Goal: Task Accomplishment & Management: Use online tool/utility

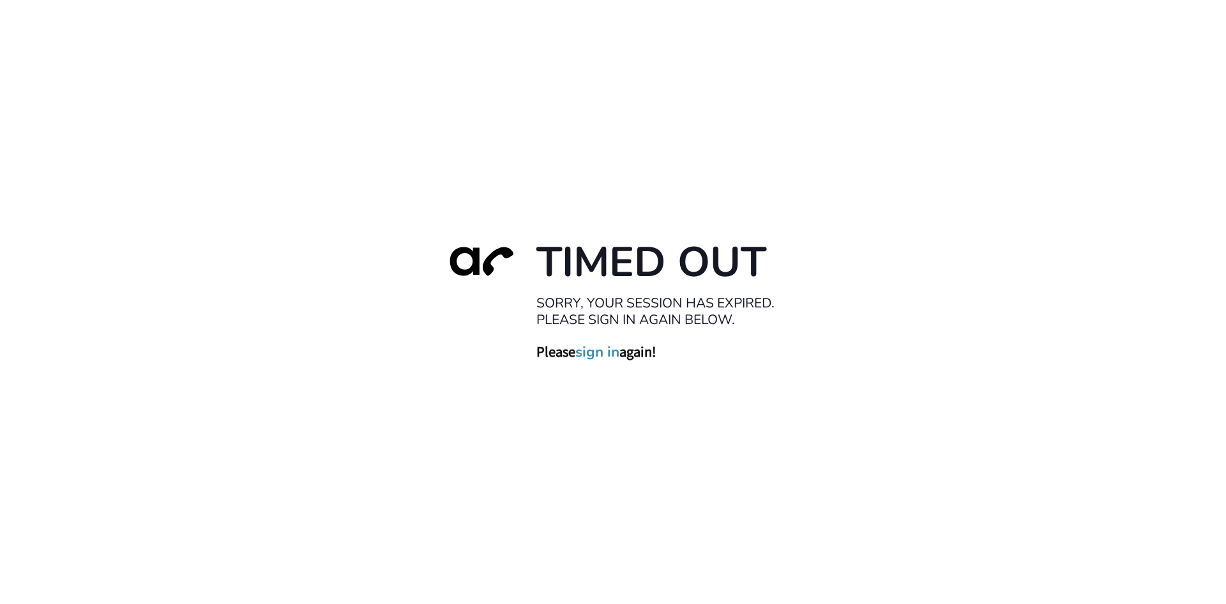
click at [627, 259] on h1 "Timed Out" at bounding box center [664, 262] width 255 height 52
click at [602, 353] on link "sign in" at bounding box center [597, 351] width 44 height 18
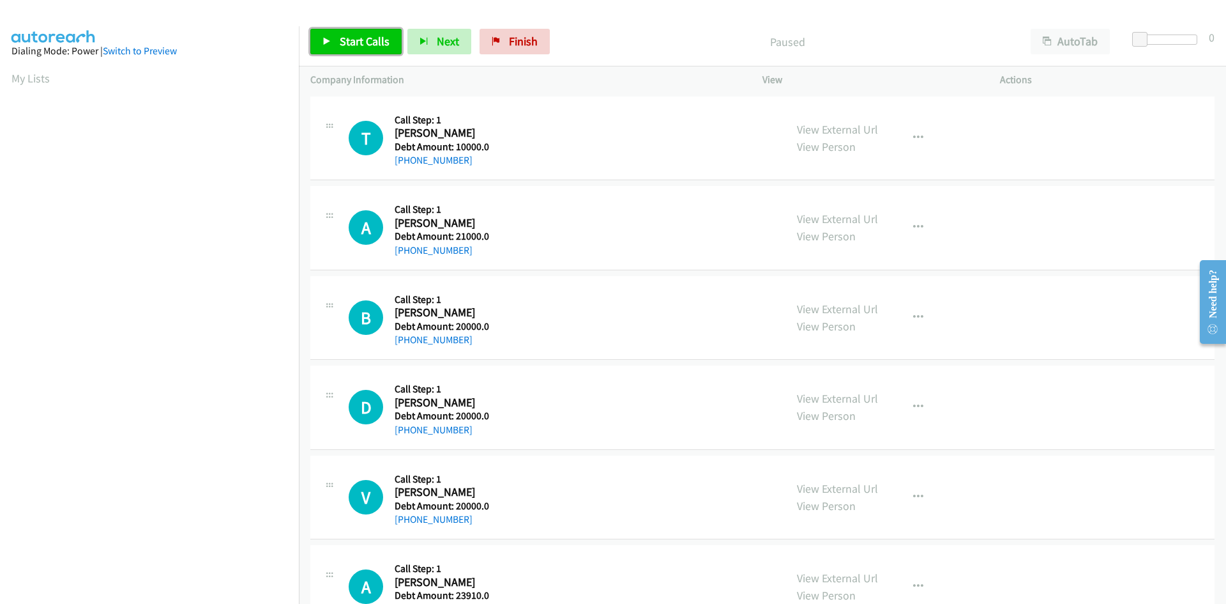
click at [359, 43] on span "Start Calls" at bounding box center [365, 41] width 50 height 15
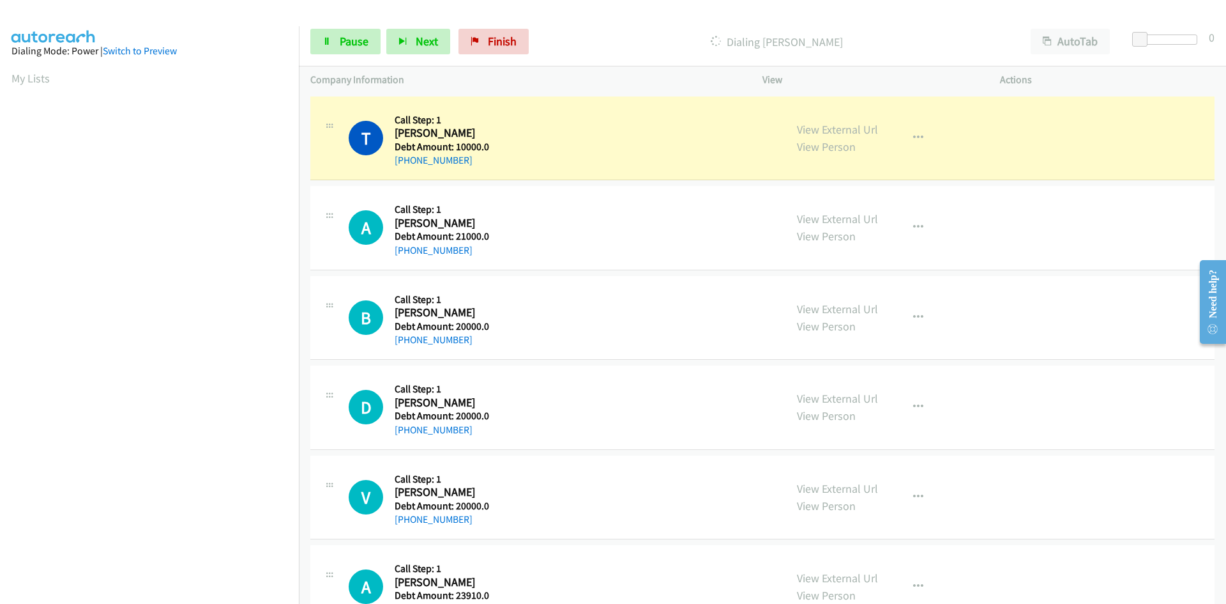
click at [1037, 506] on div "V Callback Scheduled Call Step: 1 Vincent Decampo America/New_York Debt Amount:…" at bounding box center [762, 497] width 904 height 84
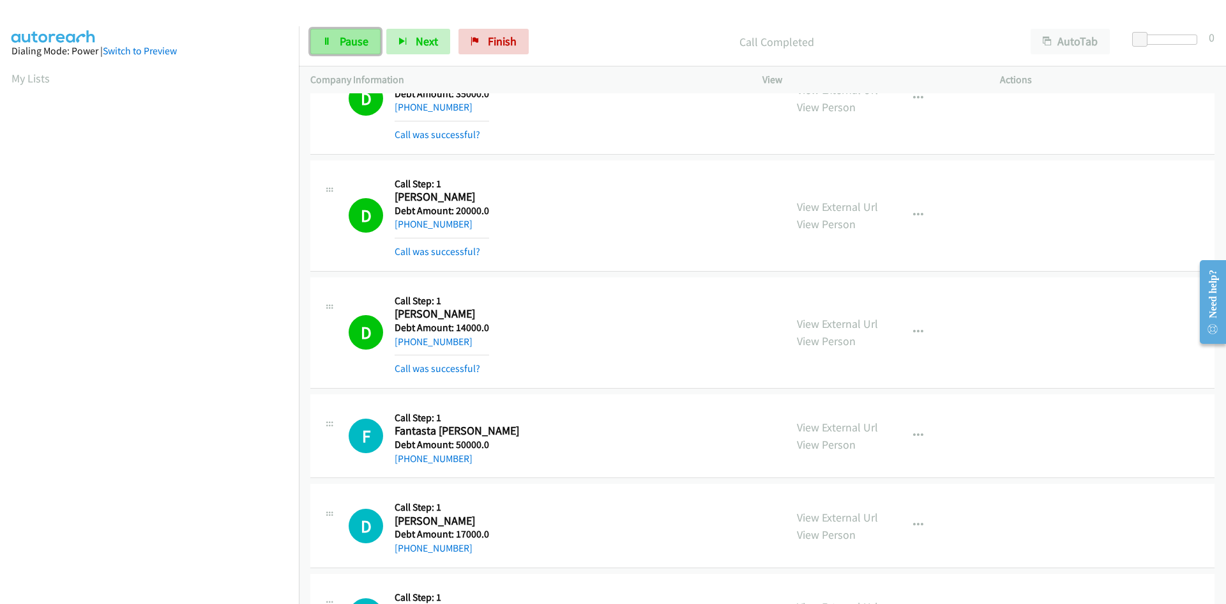
click at [347, 36] on span "Pause" at bounding box center [354, 41] width 29 height 15
click at [347, 36] on span "Start Calls" at bounding box center [365, 41] width 50 height 15
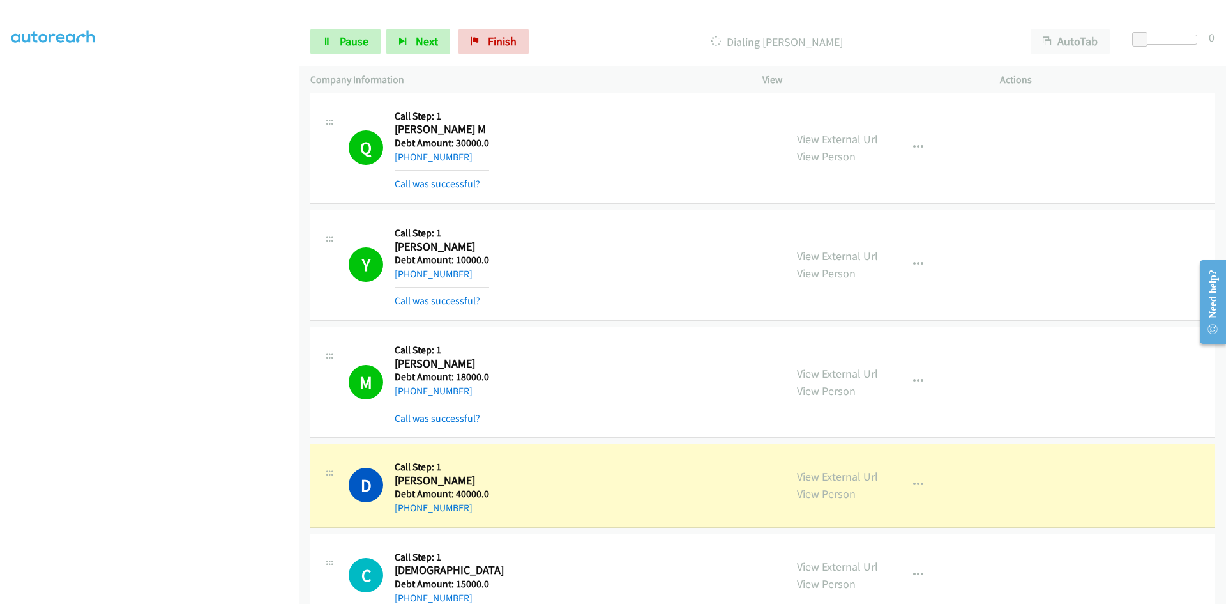
scroll to position [11187, 0]
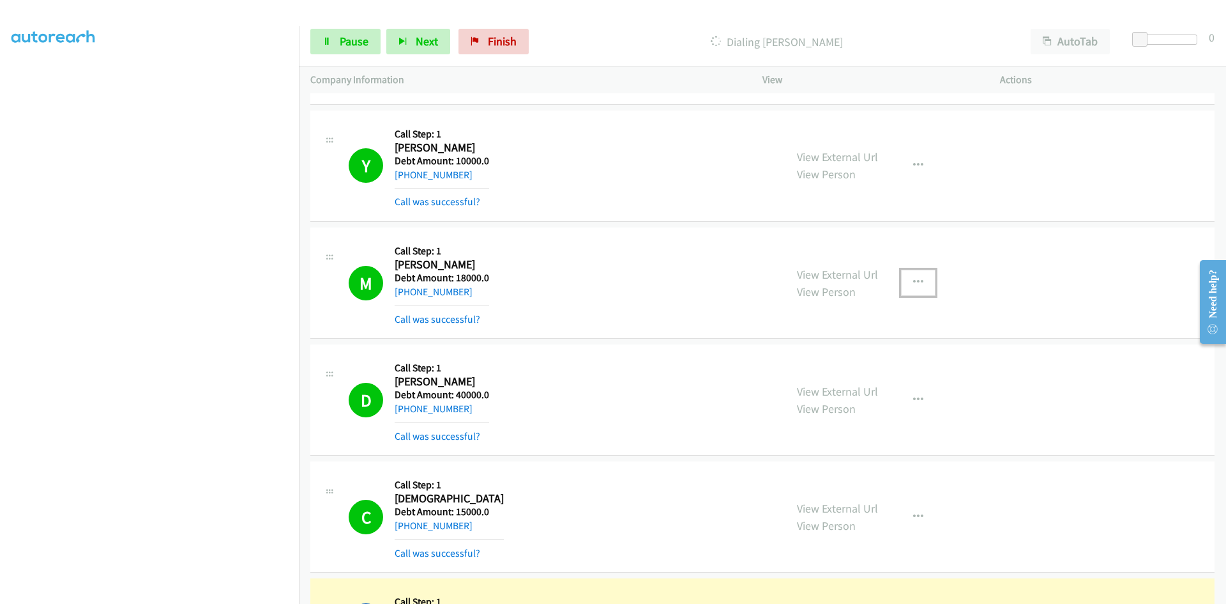
click at [913, 278] on icon "button" at bounding box center [918, 282] width 10 height 10
click at [913, 278] on div at bounding box center [613, 302] width 1226 height 604
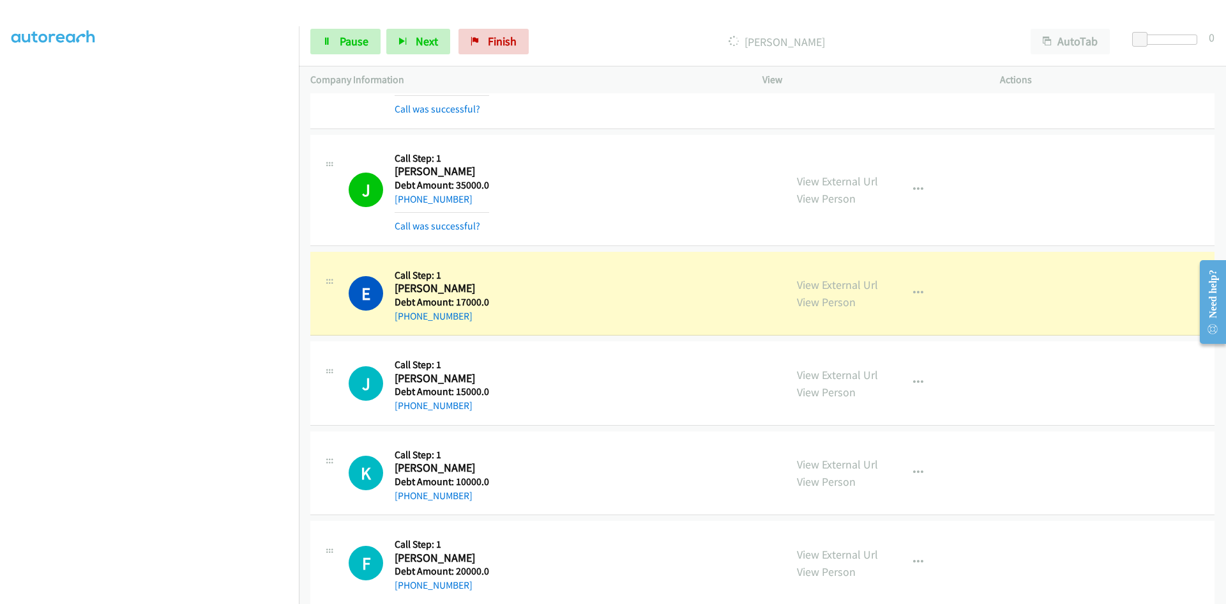
scroll to position [13742, 0]
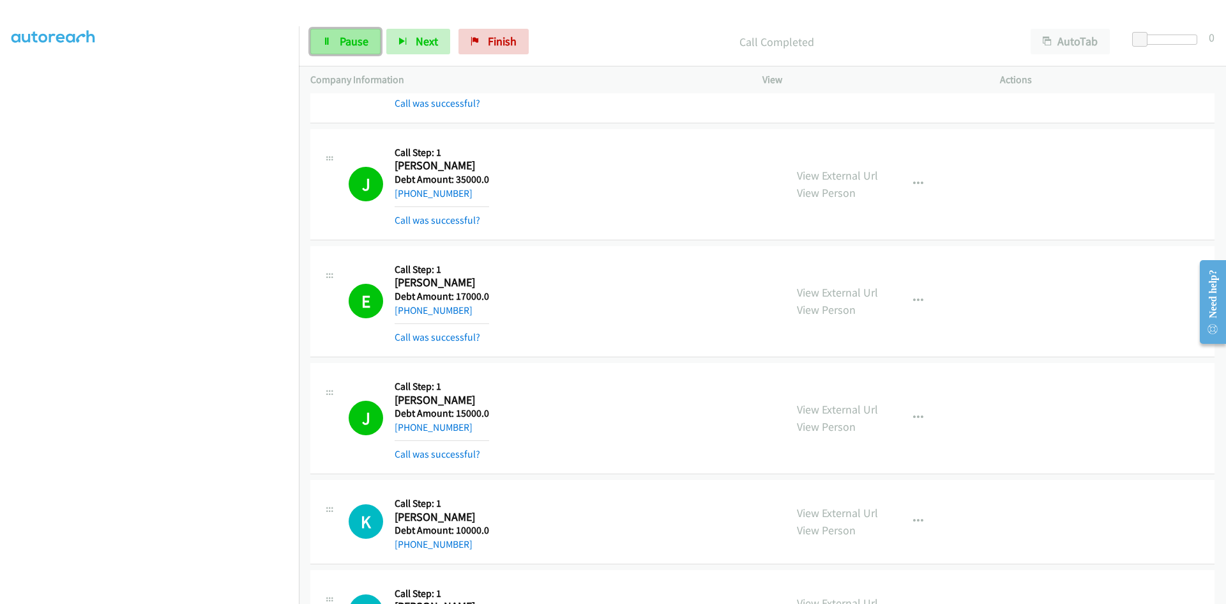
click at [336, 37] on link "Pause" at bounding box center [345, 42] width 70 height 26
click at [336, 37] on link "Start Calls" at bounding box center [355, 42] width 91 height 26
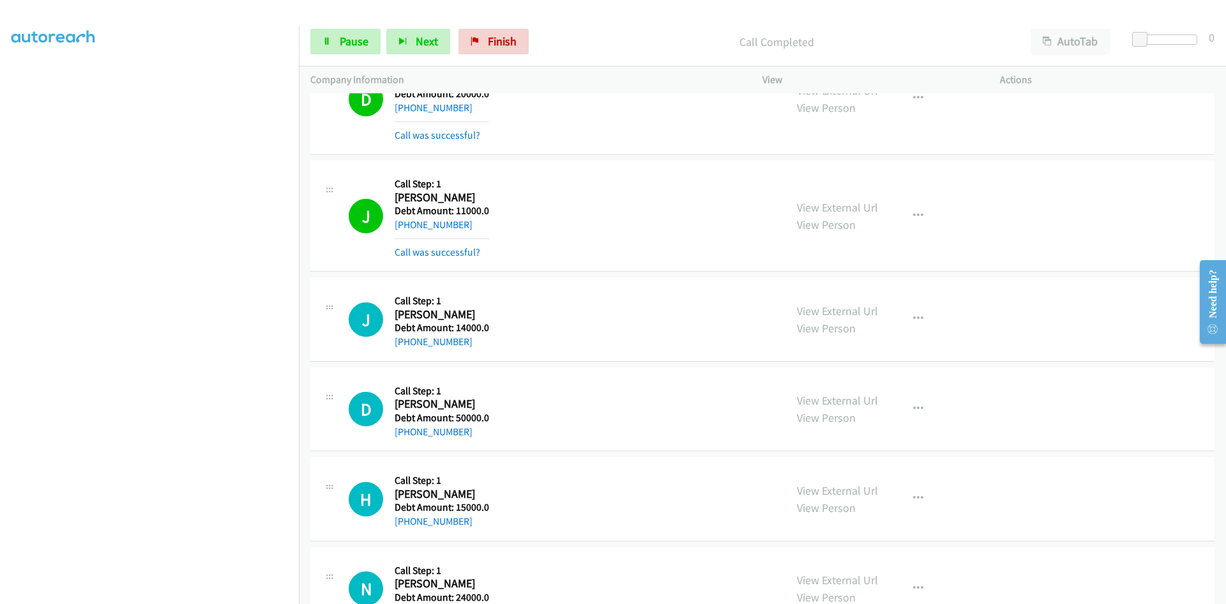
scroll to position [17652, 0]
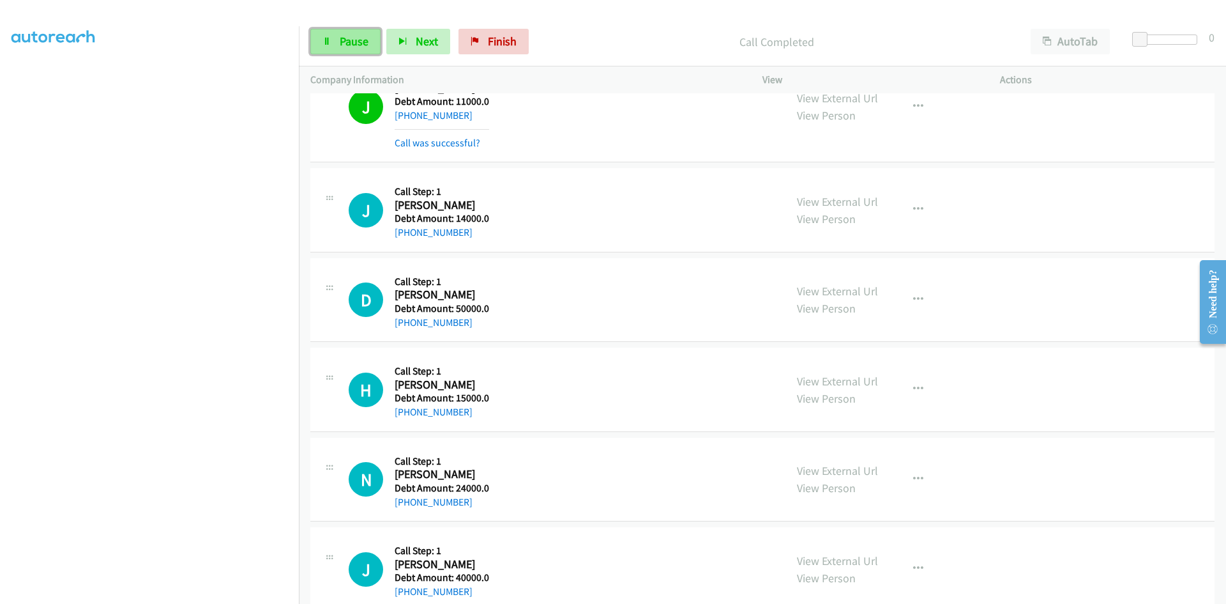
click at [363, 42] on span "Pause" at bounding box center [354, 41] width 29 height 15
click at [358, 40] on span "Start Calls" at bounding box center [365, 41] width 50 height 15
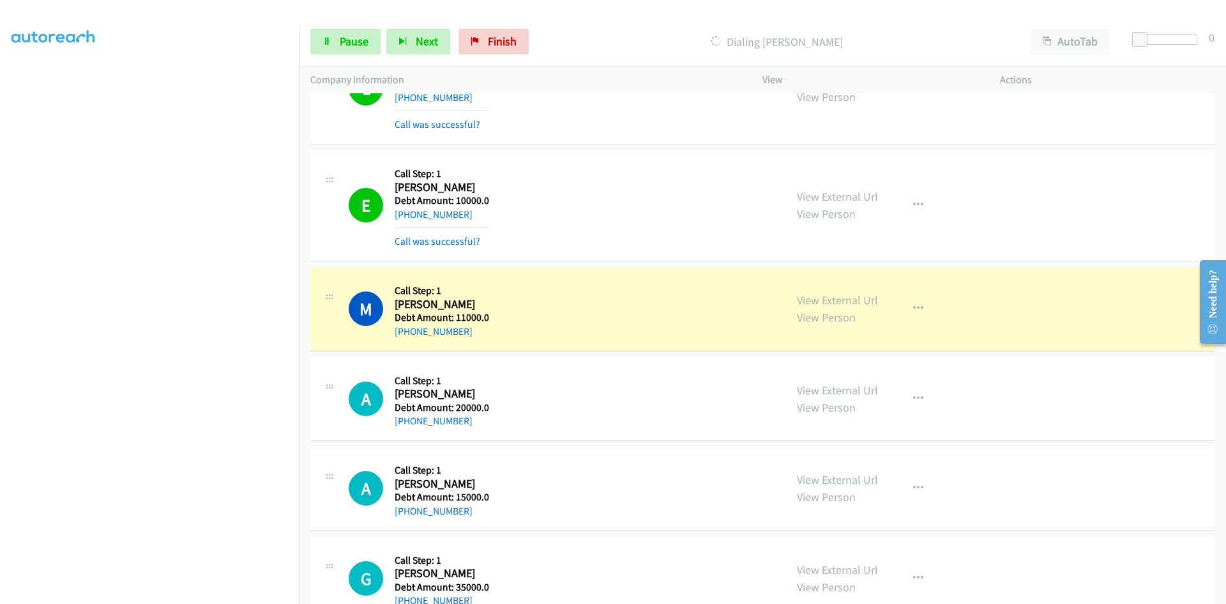
scroll to position [18993, 0]
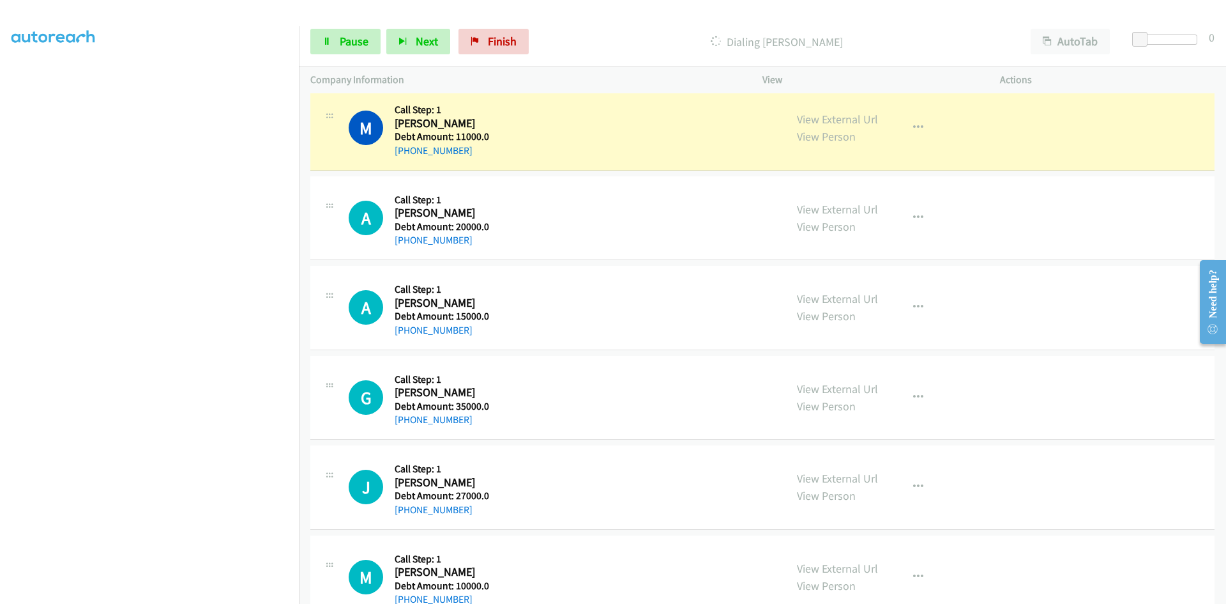
click at [470, 148] on div "+1 909-913-8019" at bounding box center [442, 150] width 95 height 15
click at [721, 240] on div "A Callback Scheduled Call Step: 1 Araceli Marin America/Los_Angeles Debt Amount…" at bounding box center [561, 218] width 425 height 61
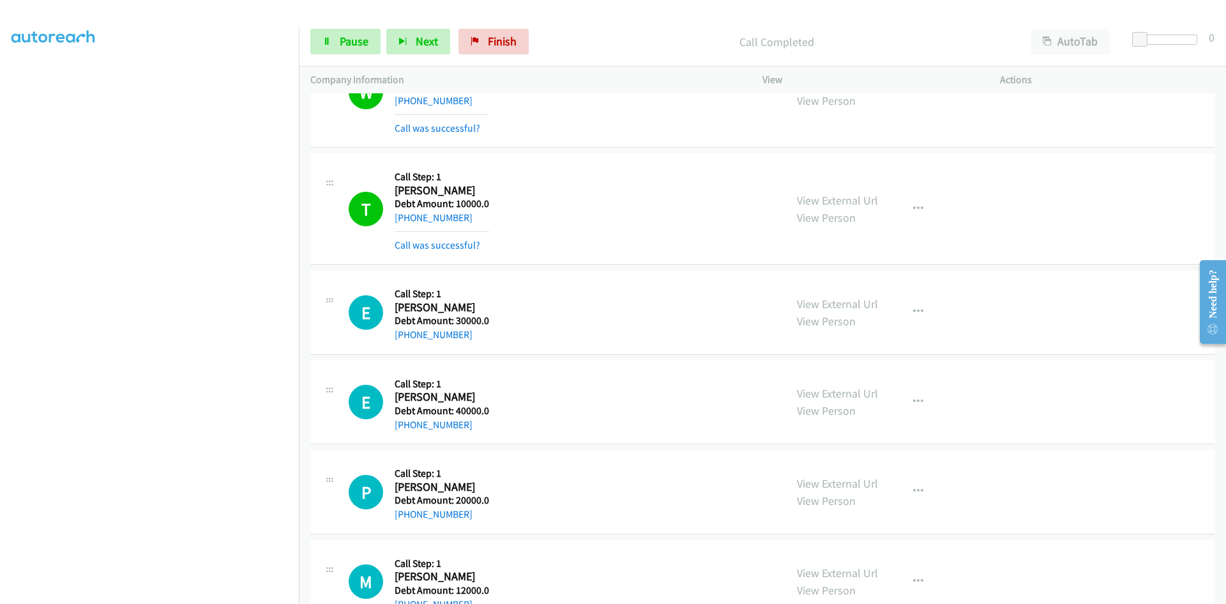
scroll to position [20936, 0]
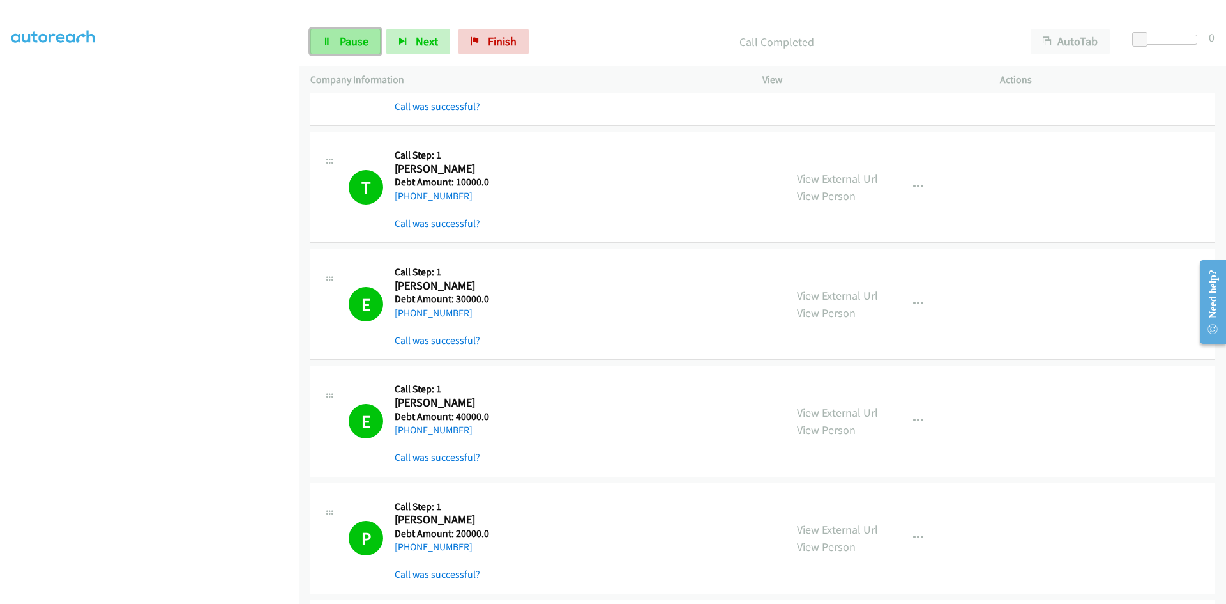
click at [353, 43] on span "Pause" at bounding box center [354, 41] width 29 height 15
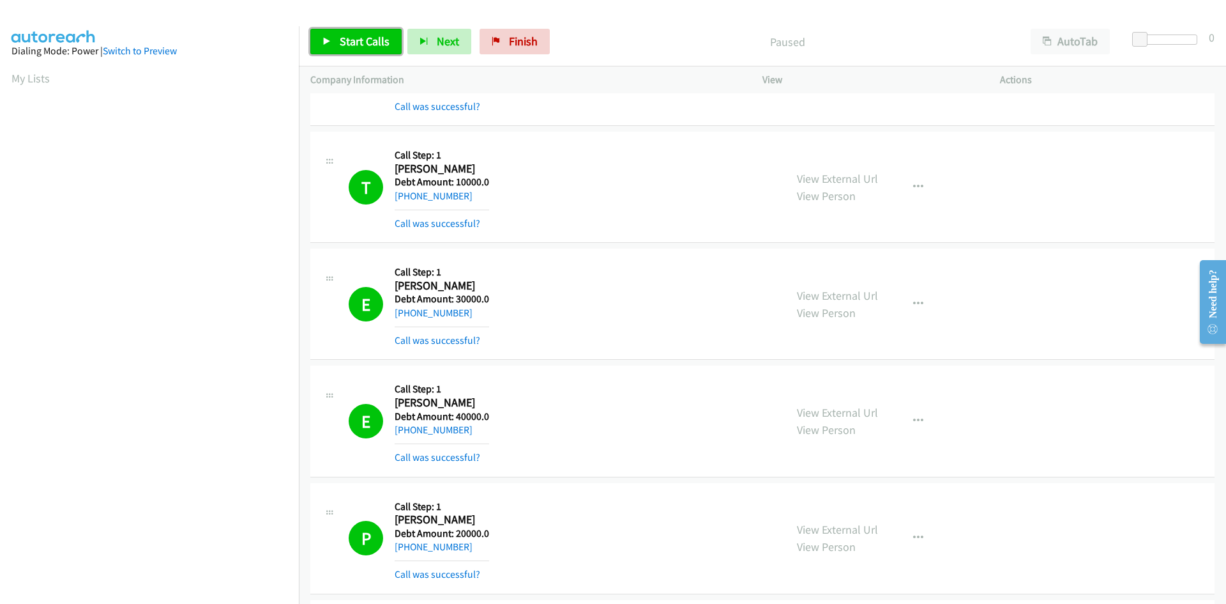
click at [363, 34] on span "Start Calls" at bounding box center [365, 41] width 50 height 15
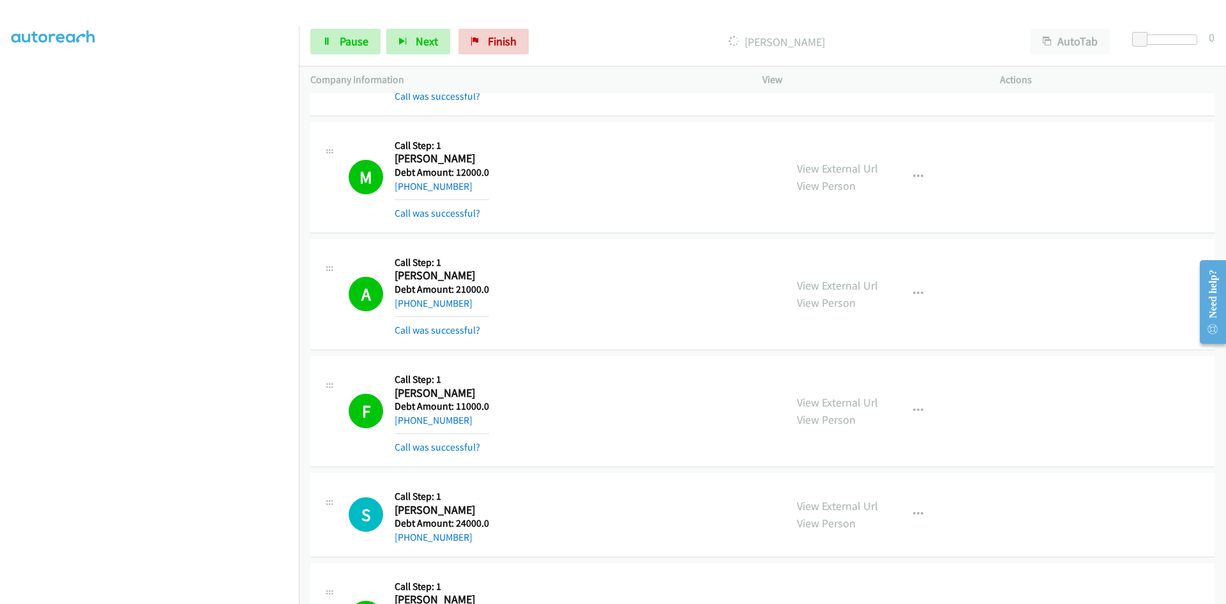
scroll to position [21575, 0]
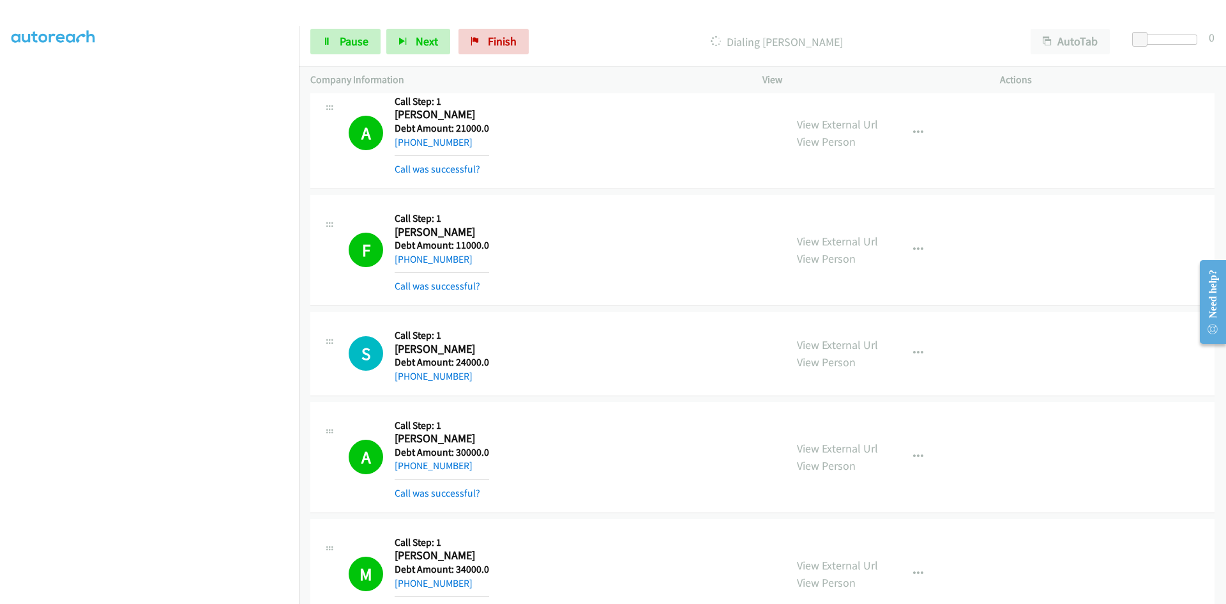
click at [987, 547] on div "View External Url View Person View External Url Schedule/Manage Callback Skip C…" at bounding box center [910, 574] width 249 height 88
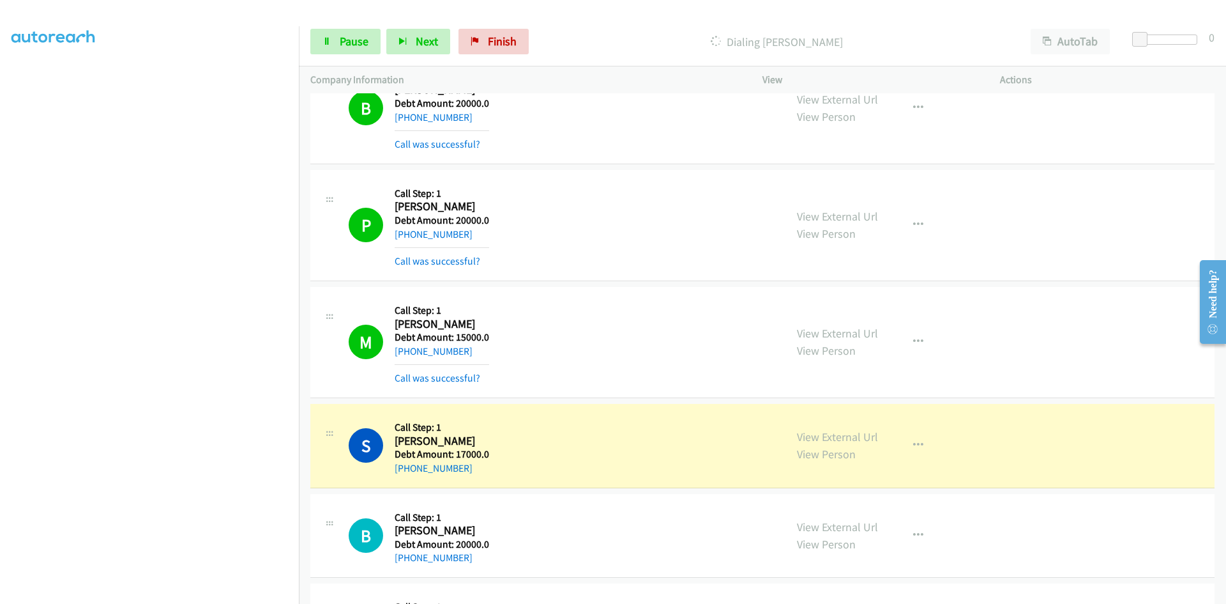
scroll to position [23172, 0]
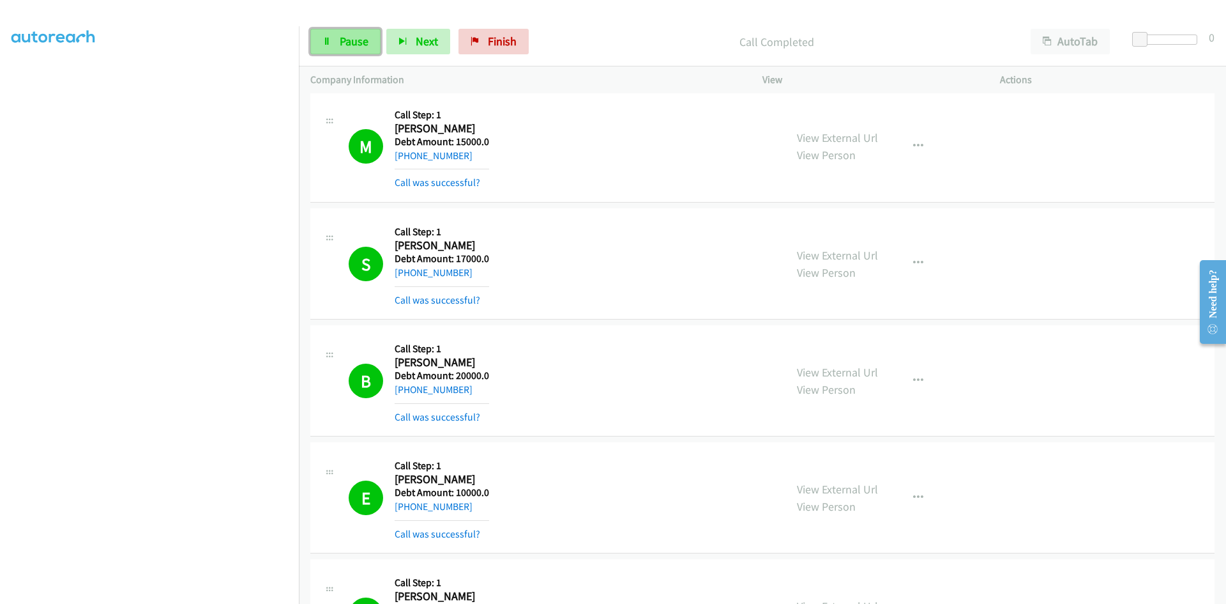
click at [365, 42] on span "Pause" at bounding box center [354, 41] width 29 height 15
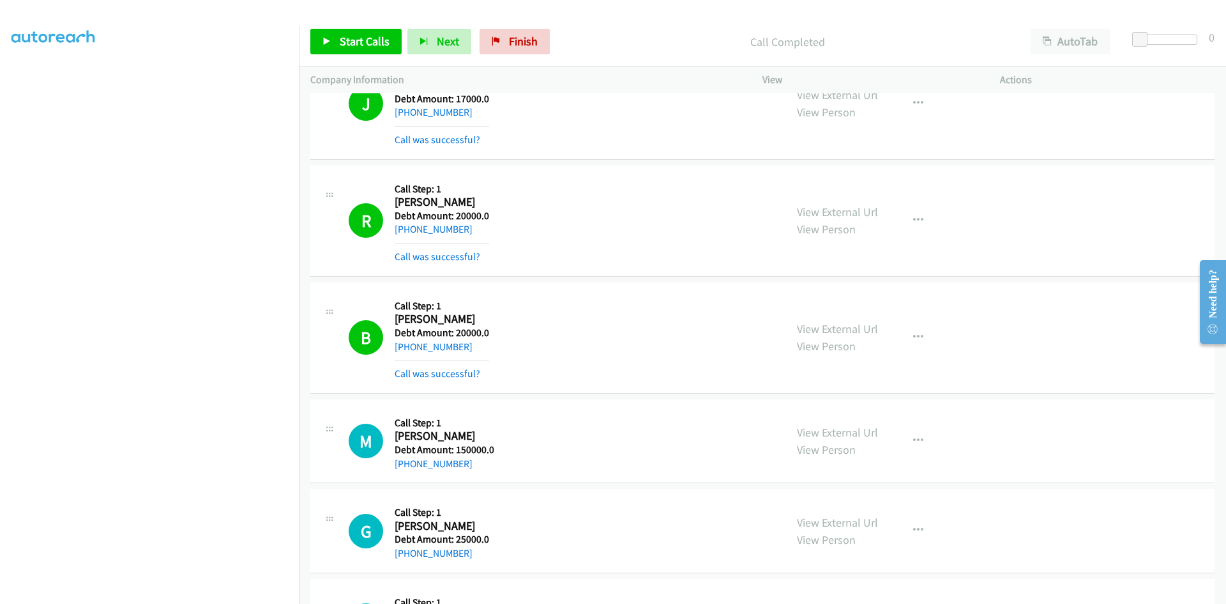
scroll to position [23938, 0]
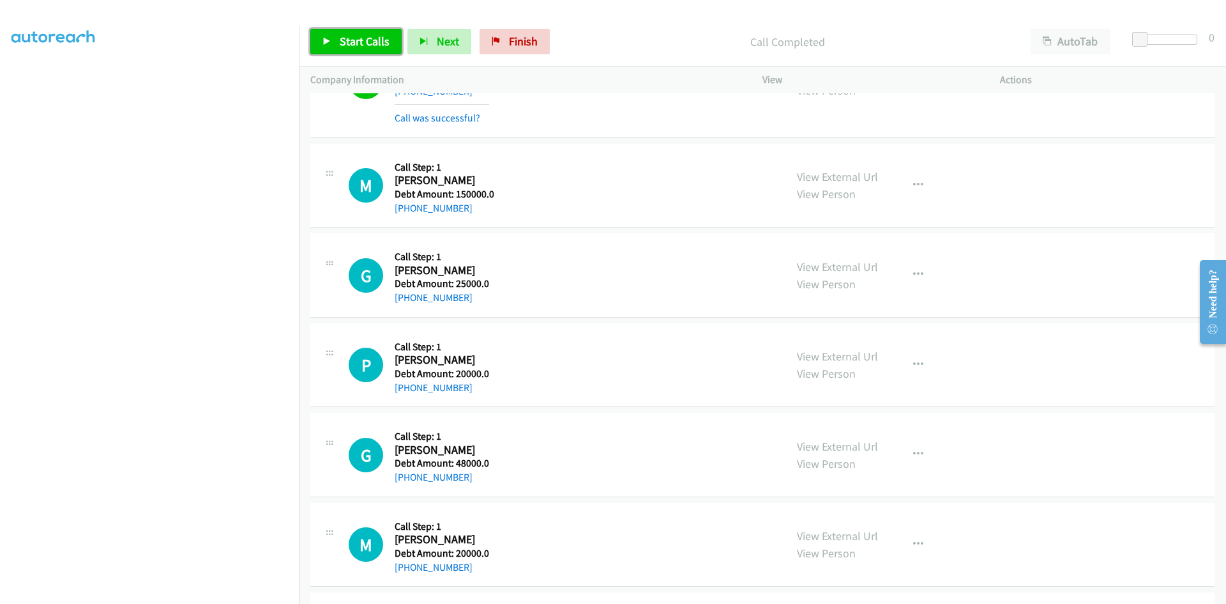
click at [358, 38] on span "Start Calls" at bounding box center [365, 41] width 50 height 15
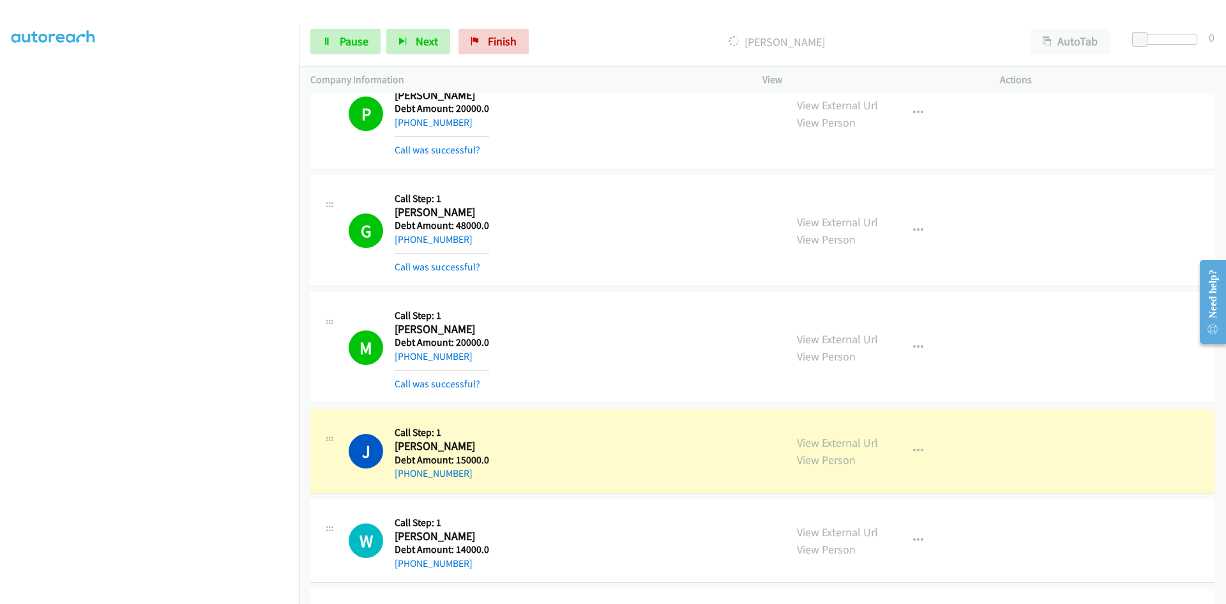
scroll to position [24385, 0]
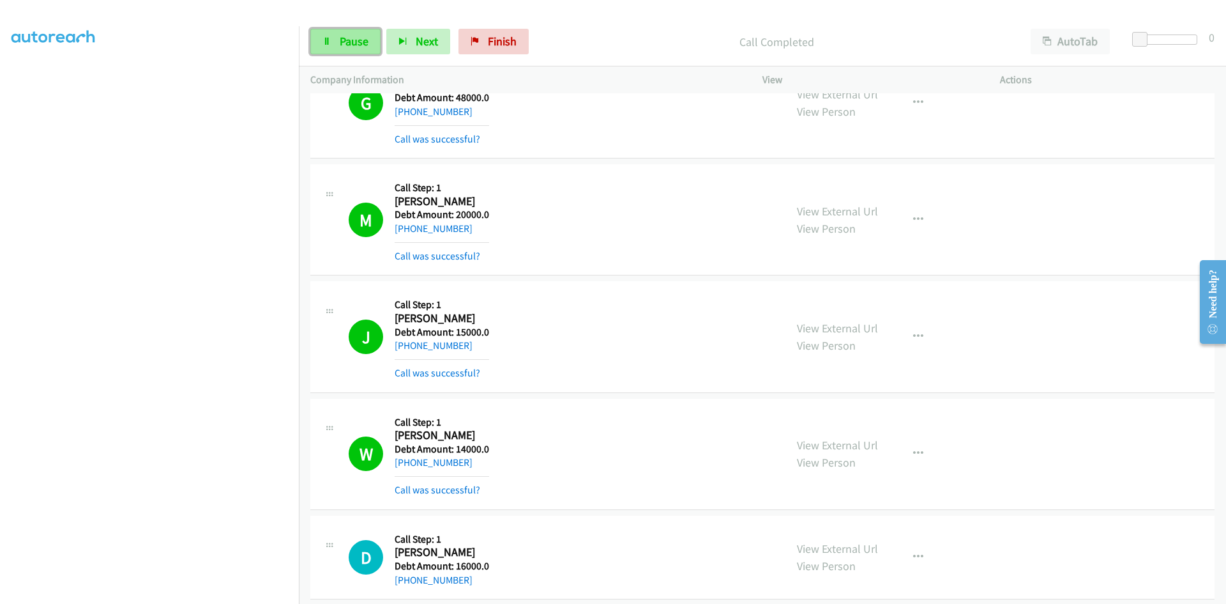
click at [336, 40] on link "Pause" at bounding box center [345, 42] width 70 height 26
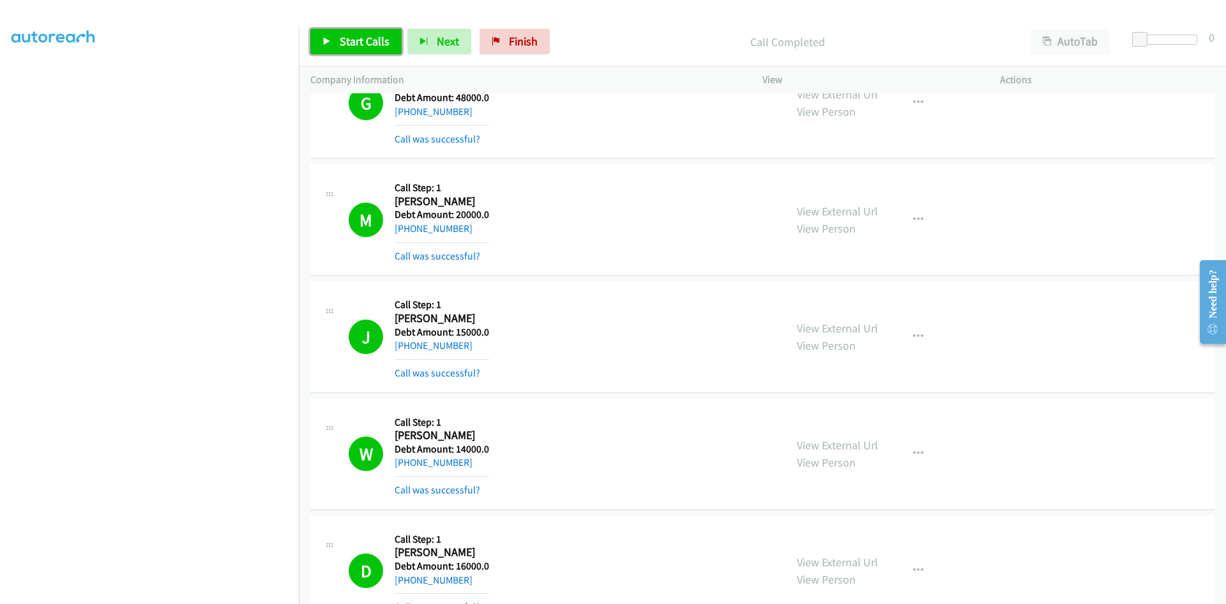
click at [372, 36] on span "Start Calls" at bounding box center [365, 41] width 50 height 15
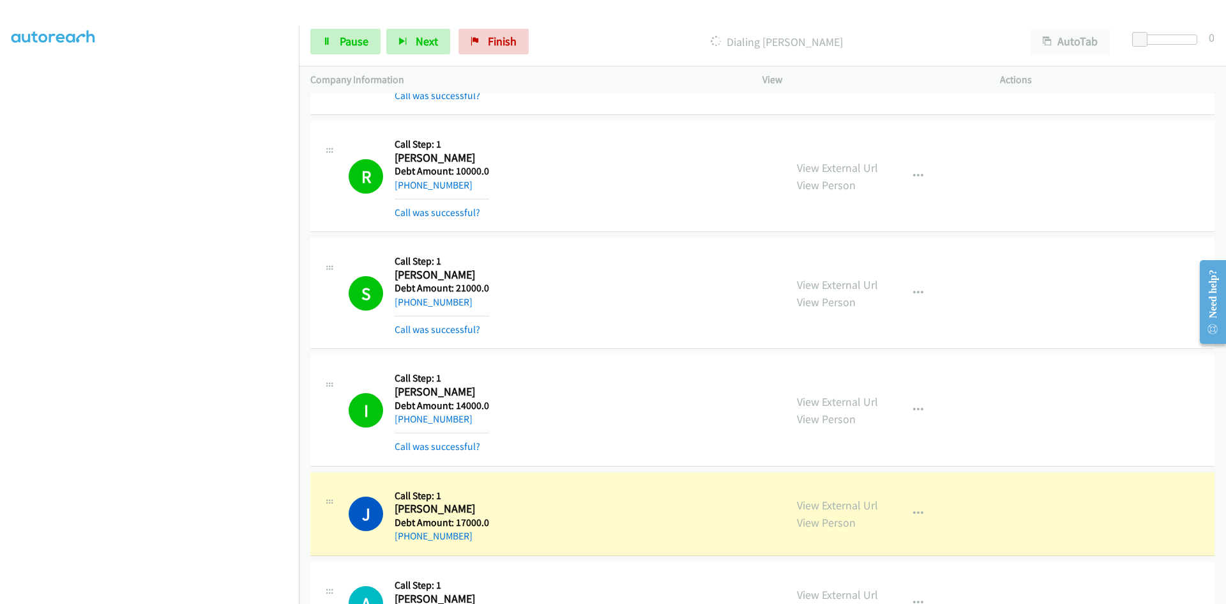
scroll to position [25343, 0]
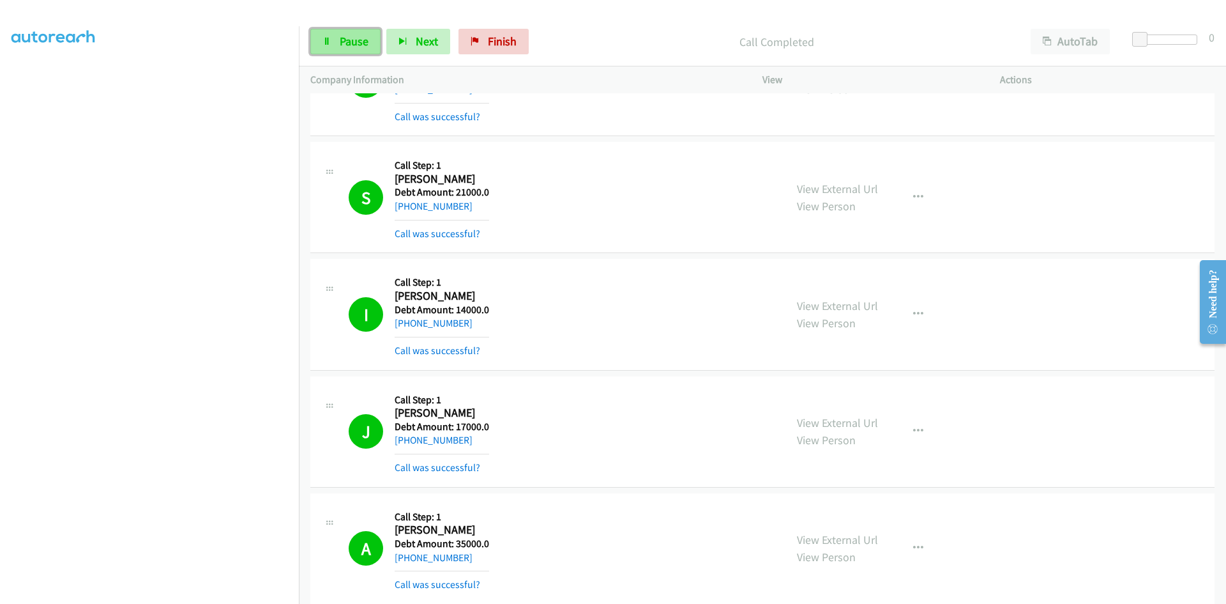
click at [333, 40] on link "Pause" at bounding box center [345, 42] width 70 height 26
click at [350, 38] on span "Start Calls" at bounding box center [365, 41] width 50 height 15
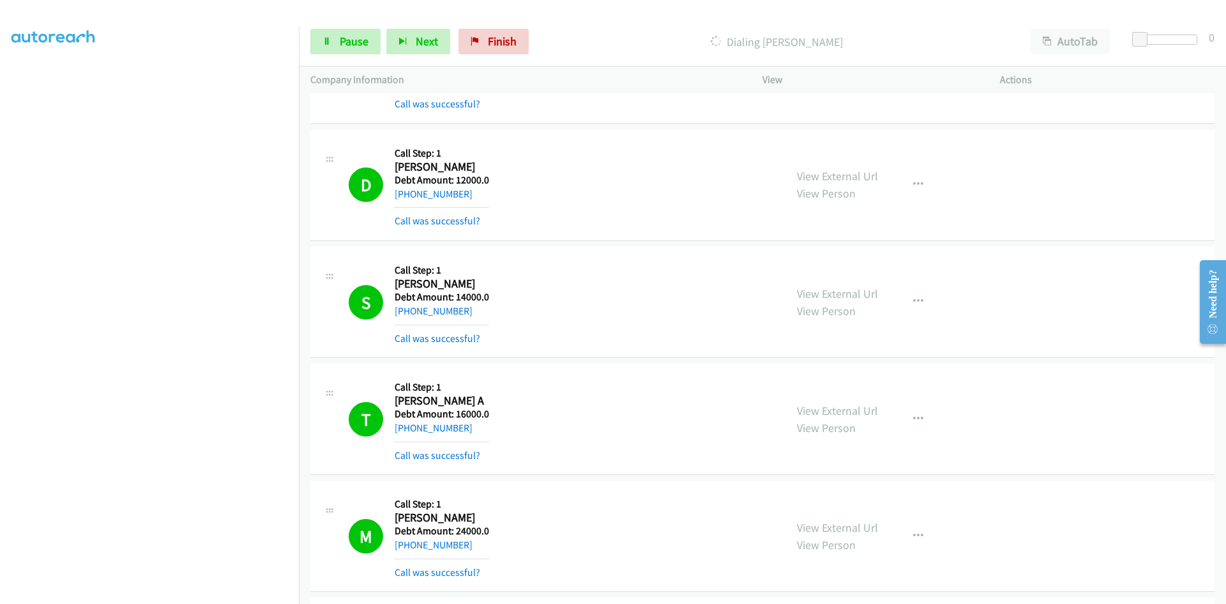
scroll to position [27195, 0]
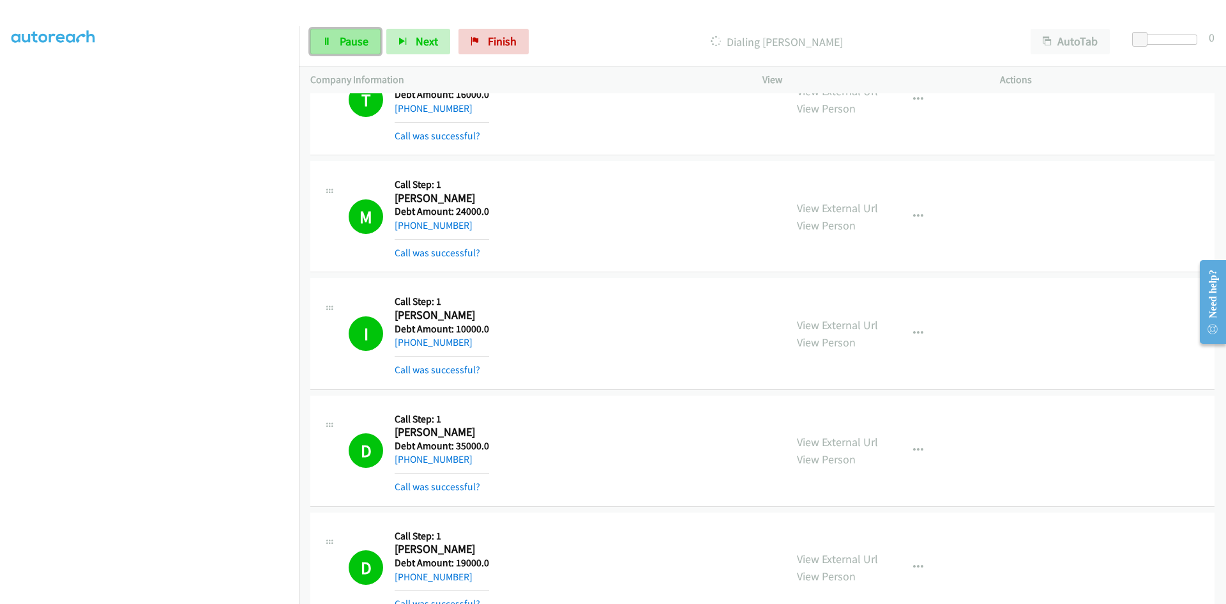
click at [334, 36] on link "Pause" at bounding box center [345, 42] width 70 height 26
click at [362, 33] on link "Start Calls" at bounding box center [355, 42] width 91 height 26
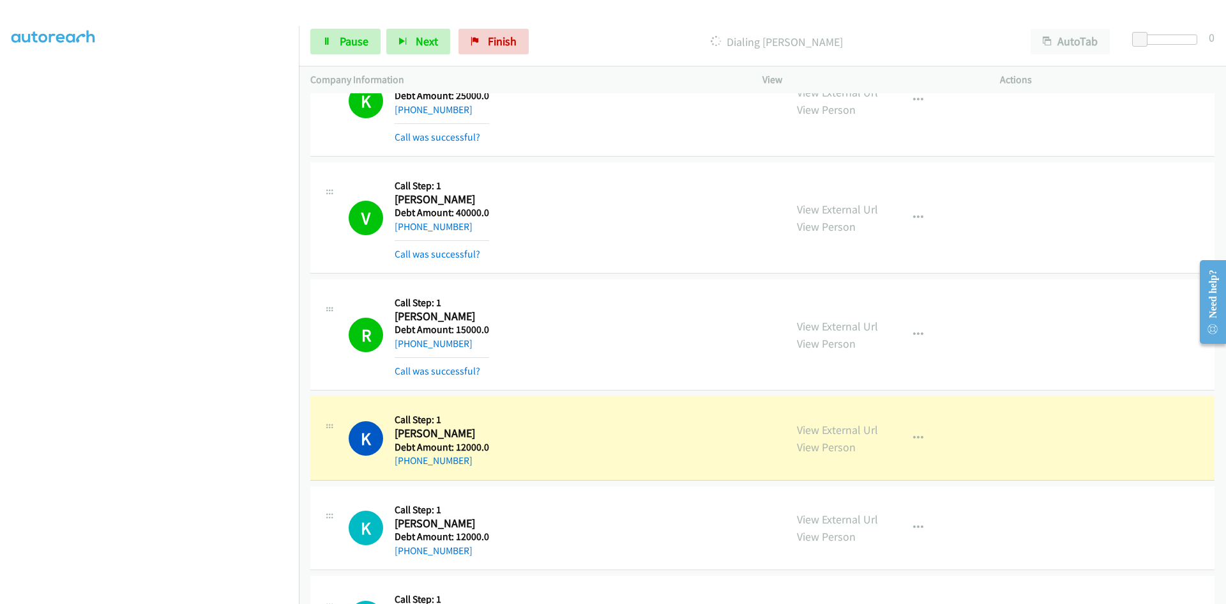
scroll to position [28933, 0]
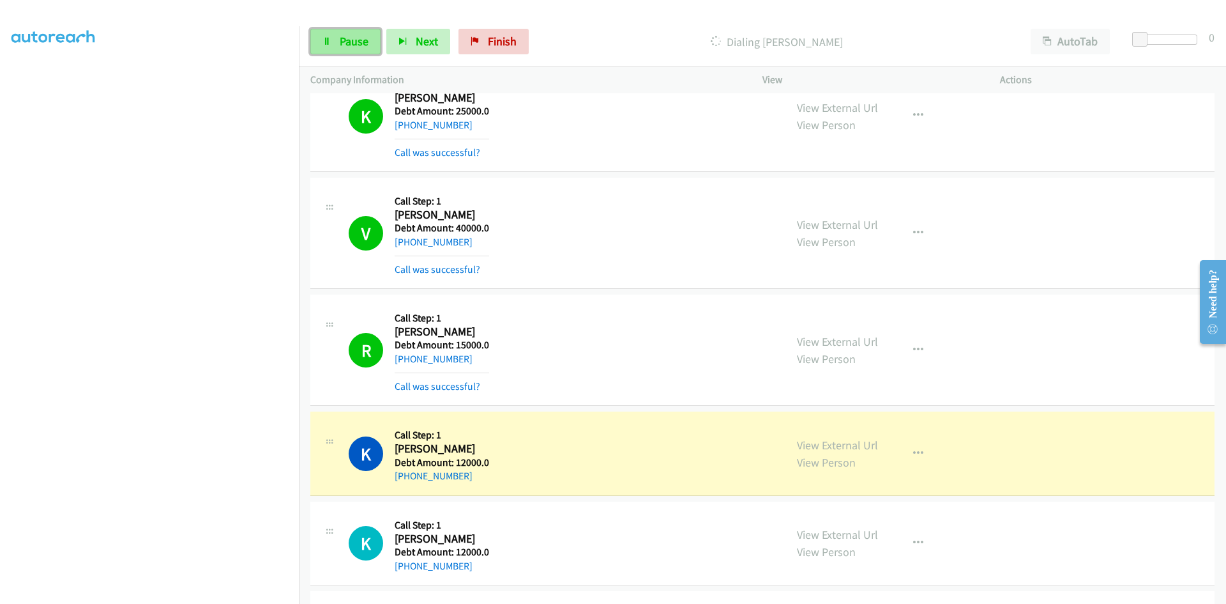
click at [356, 37] on span "Pause" at bounding box center [354, 41] width 29 height 15
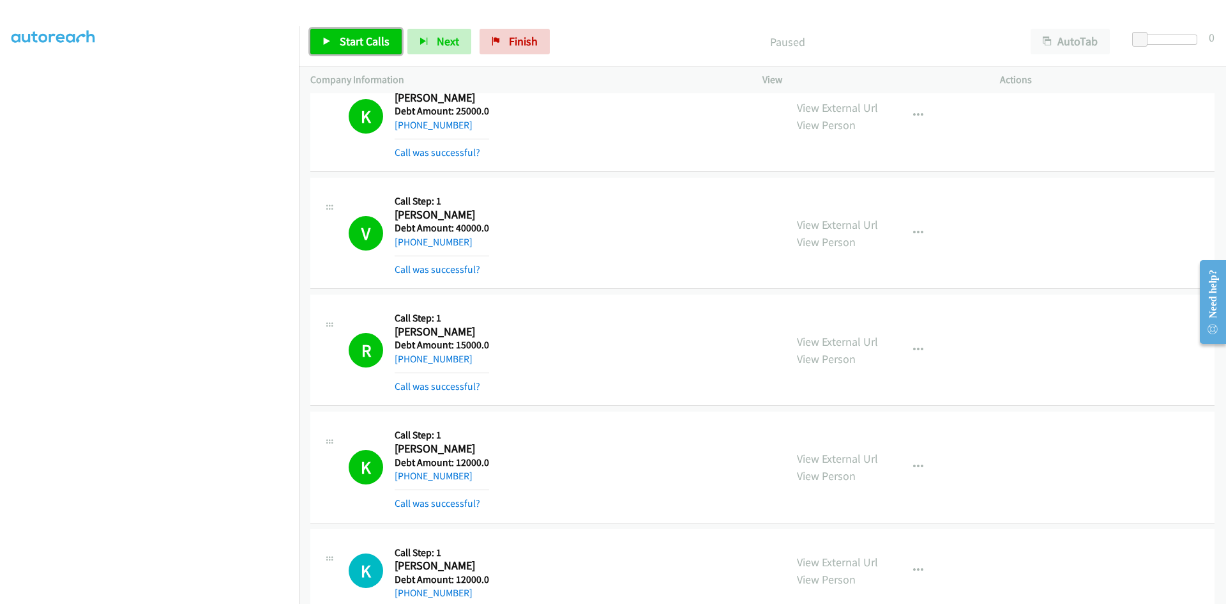
click at [344, 41] on span "Start Calls" at bounding box center [365, 41] width 50 height 15
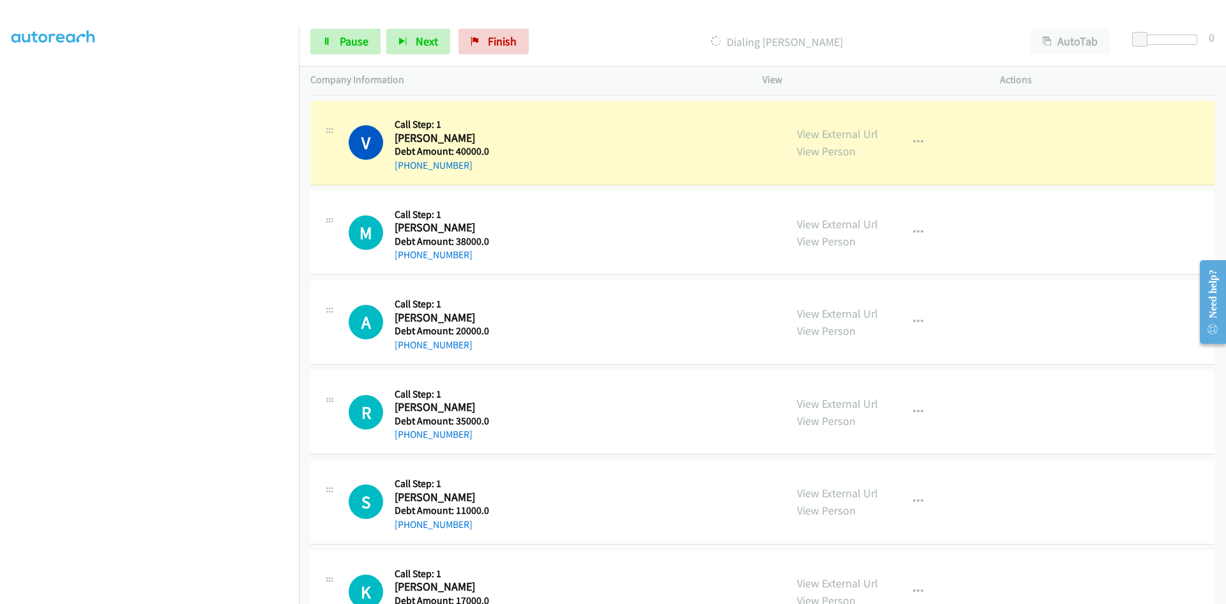
scroll to position [30402, 0]
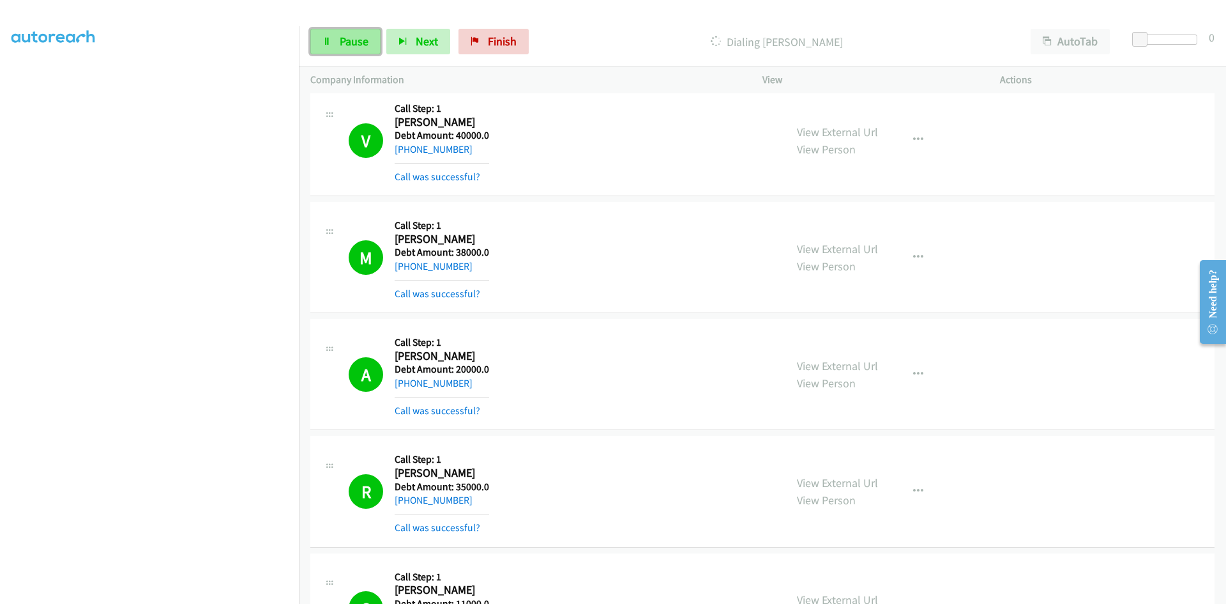
click at [351, 46] on span "Pause" at bounding box center [354, 41] width 29 height 15
click at [326, 40] on icon at bounding box center [327, 42] width 9 height 9
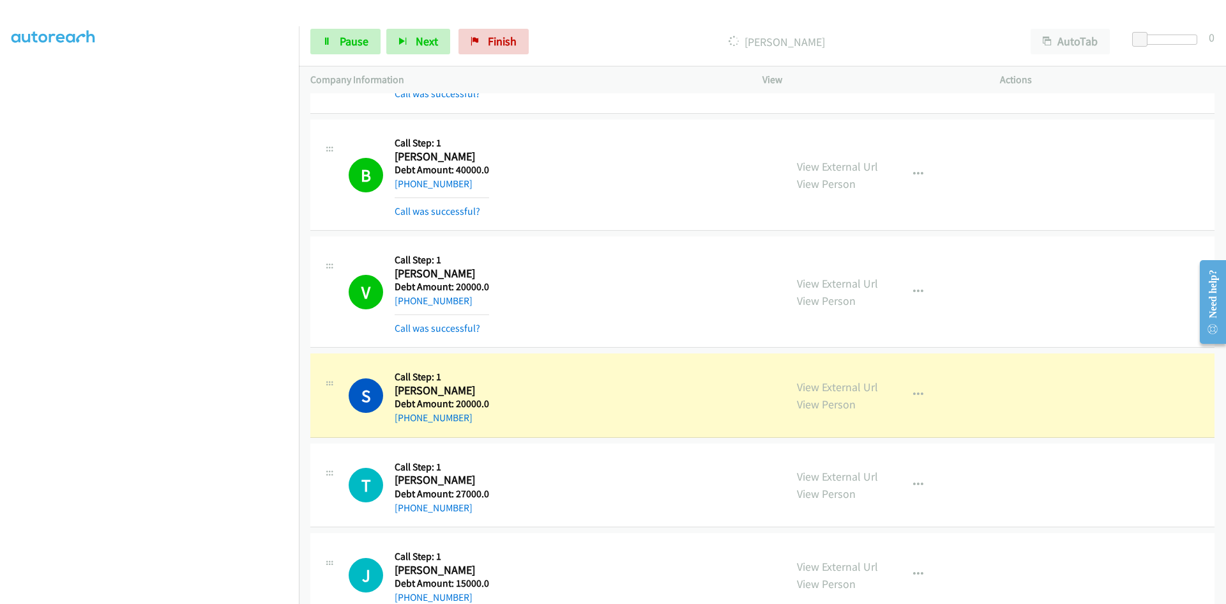
scroll to position [32382, 0]
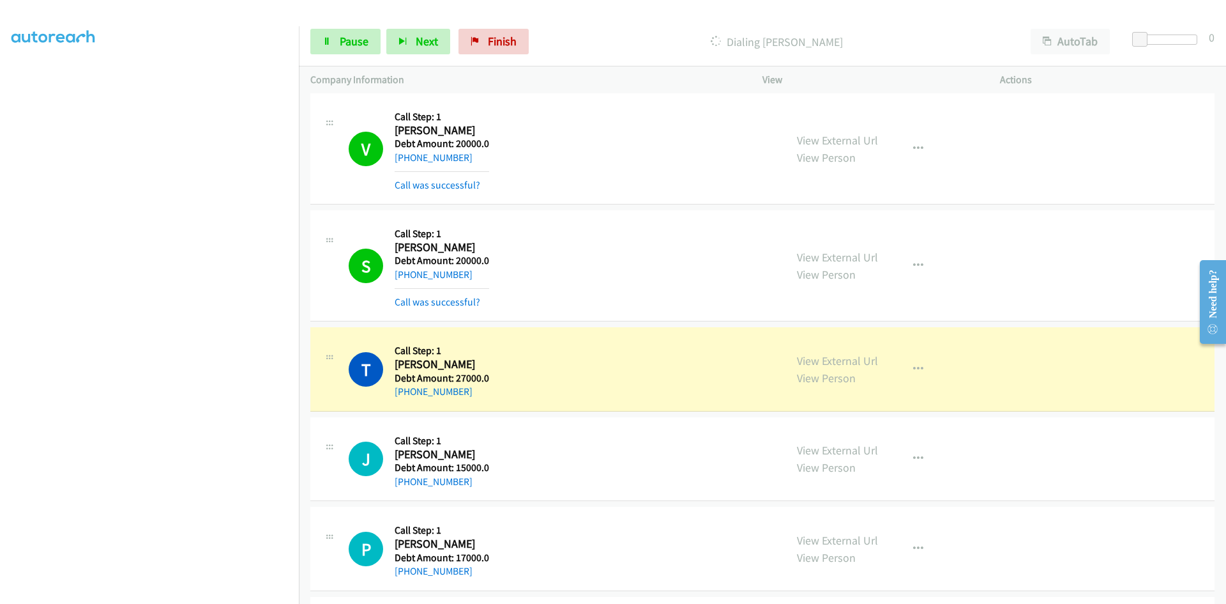
click at [1092, 528] on div "P Callback Scheduled Call Step: 1 Patricia Carter America/Chicago Debt Amount: …" at bounding box center [762, 548] width 904 height 84
click at [560, 393] on div "T Callback Scheduled Call Step: 1 Tonia Lewis America/New_York Debt Amount: 270…" at bounding box center [561, 369] width 425 height 61
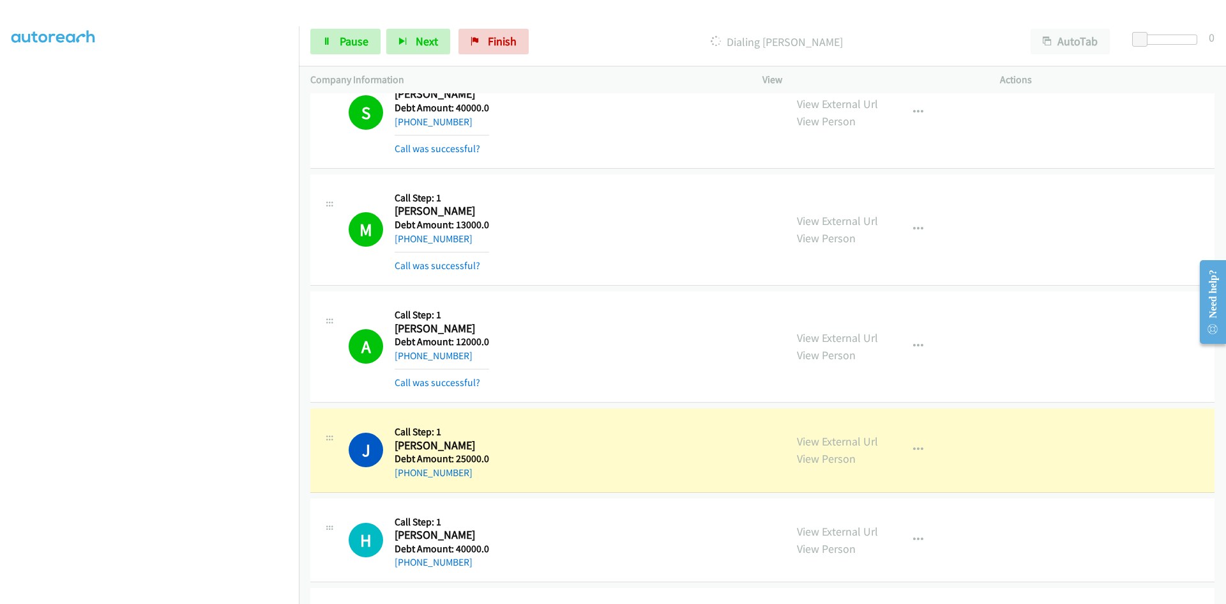
scroll to position [33909, 0]
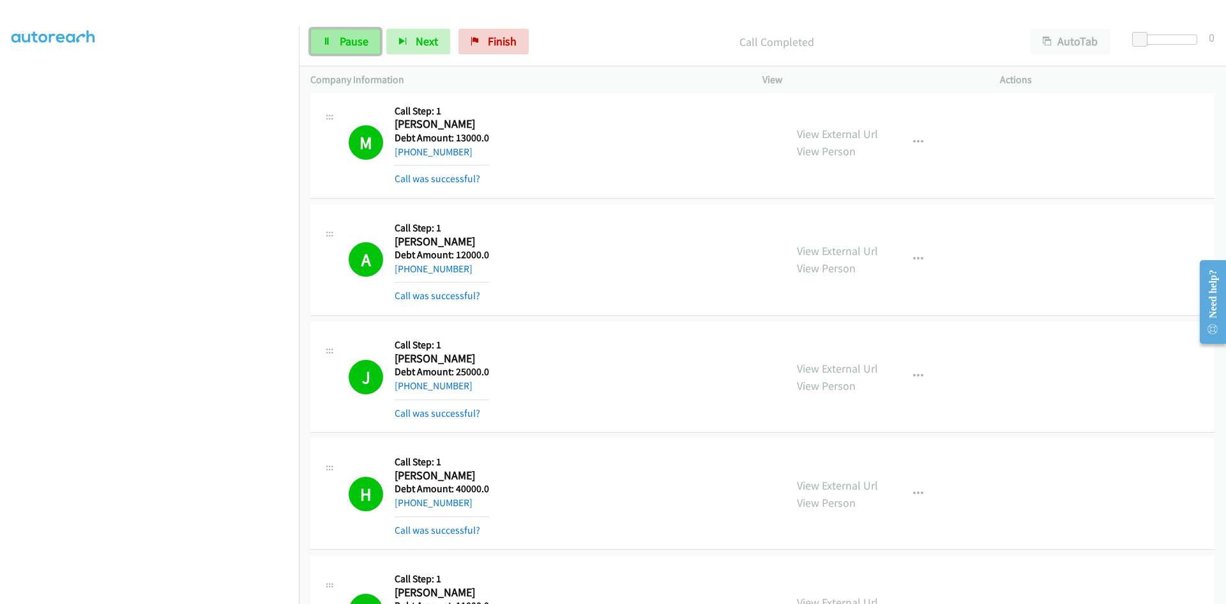
click at [330, 40] on icon at bounding box center [327, 42] width 9 height 9
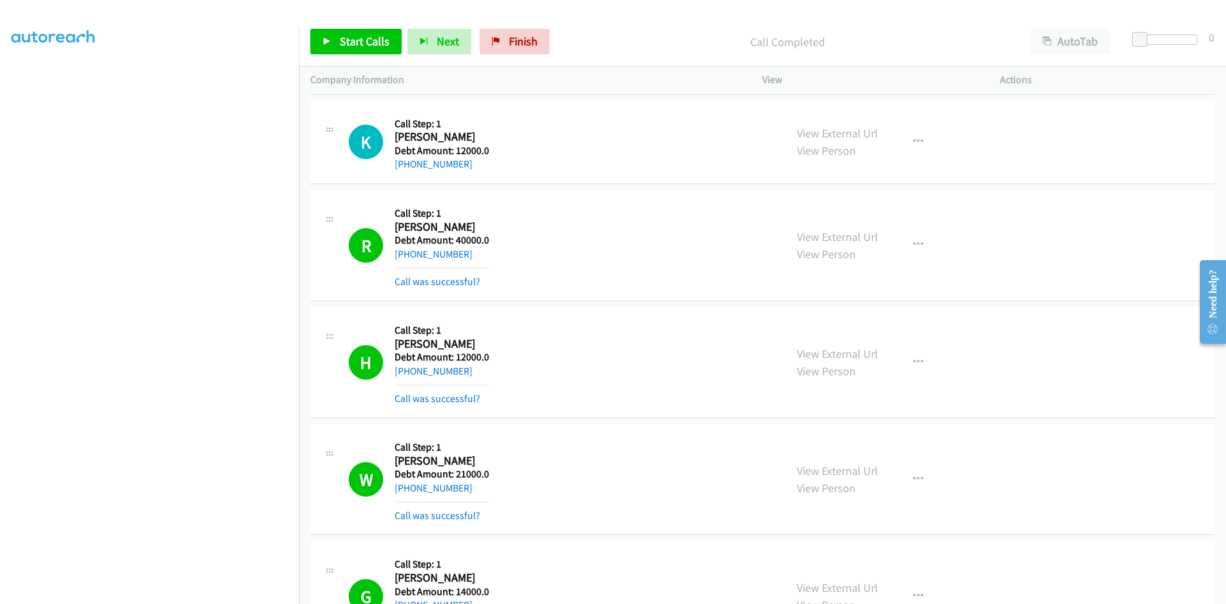
scroll to position [29149, 0]
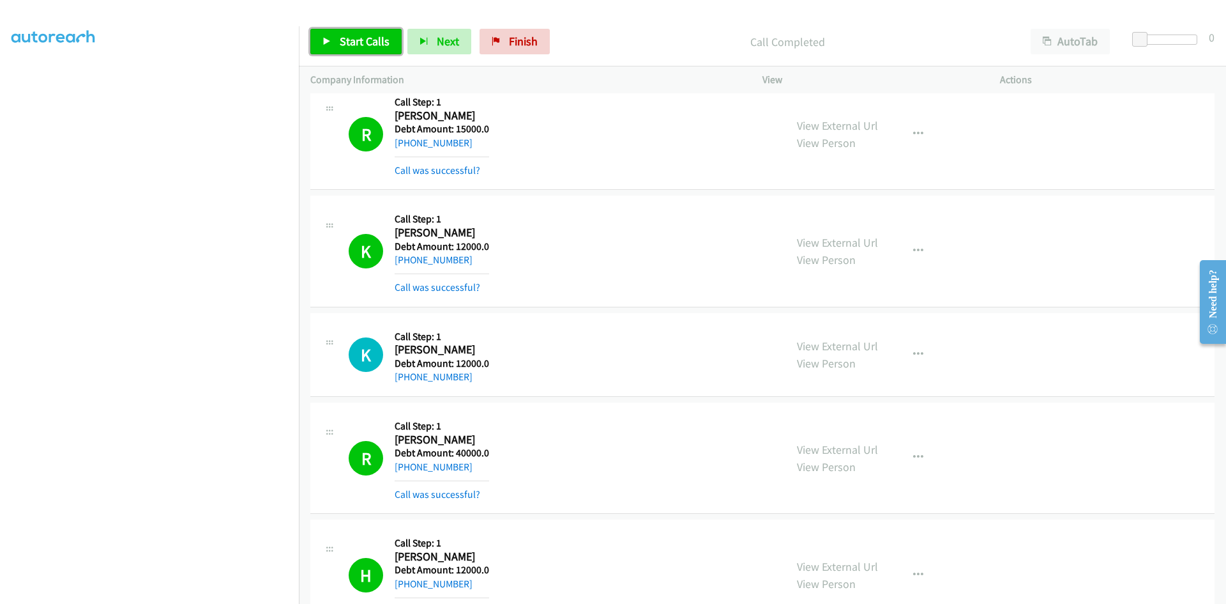
click at [336, 38] on link "Start Calls" at bounding box center [355, 42] width 91 height 26
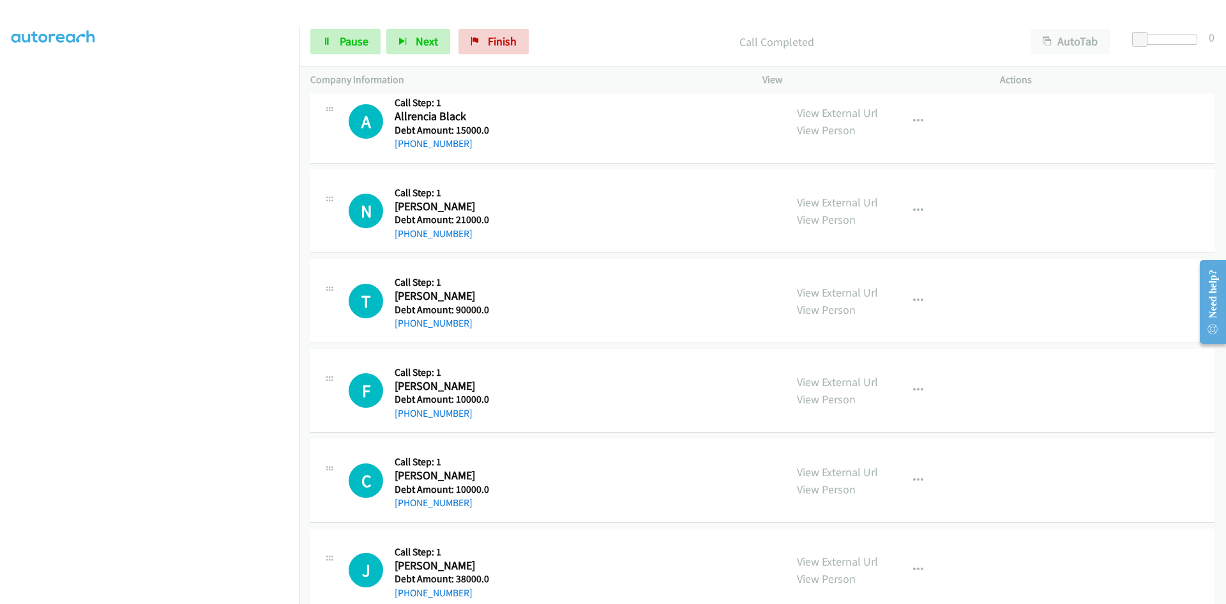
scroll to position [37515, 0]
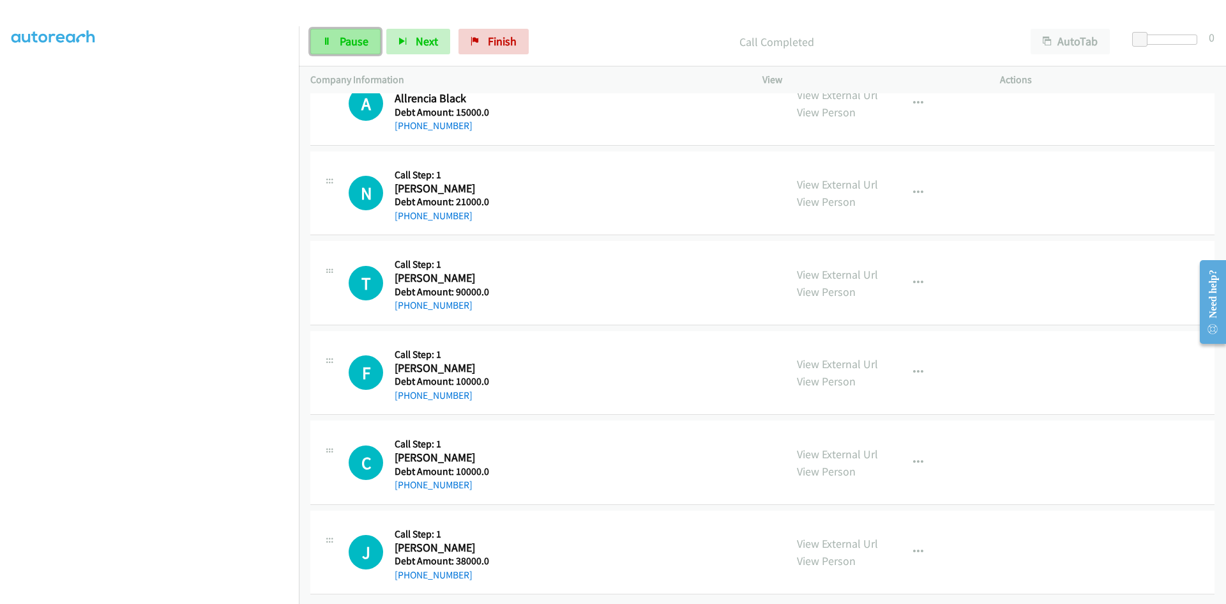
click at [361, 45] on span "Pause" at bounding box center [354, 41] width 29 height 15
click at [358, 34] on span "Start Calls" at bounding box center [365, 41] width 50 height 15
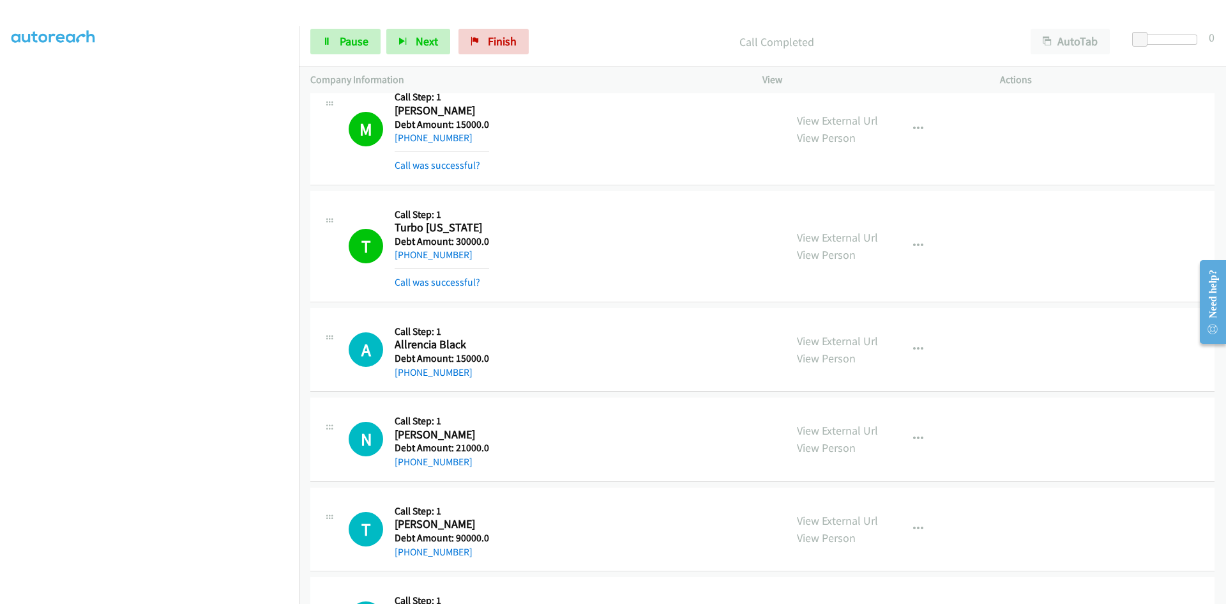
scroll to position [37570, 0]
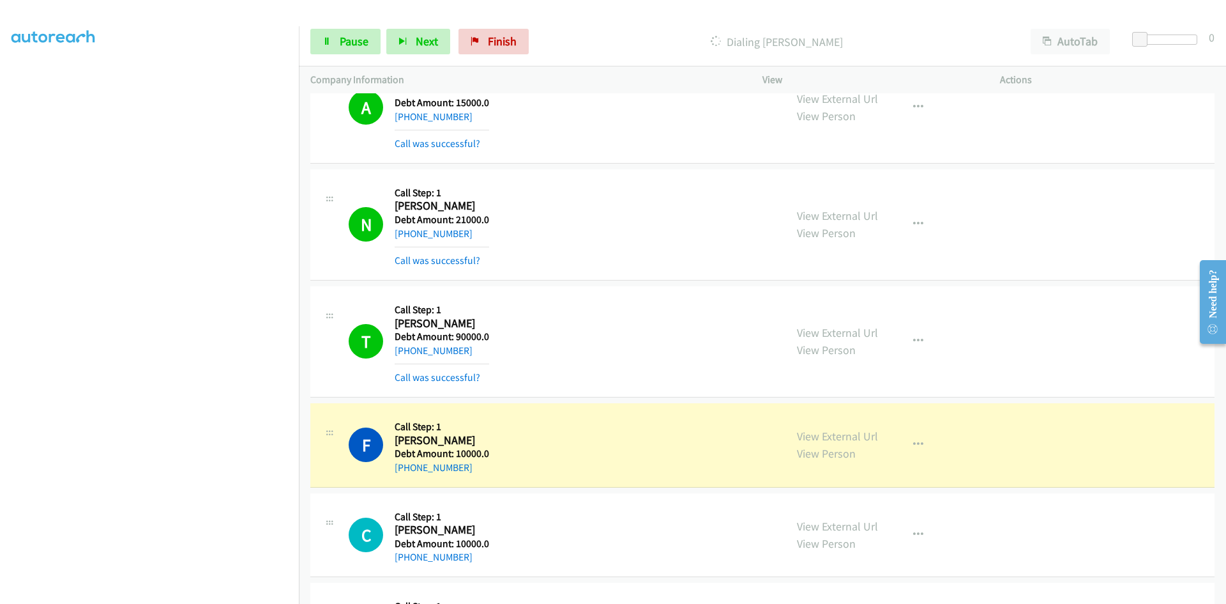
click at [595, 432] on div "F Callback Scheduled Call Step: 1 Fredricka Ford America/New_York Debt Amount: …" at bounding box center [561, 445] width 425 height 61
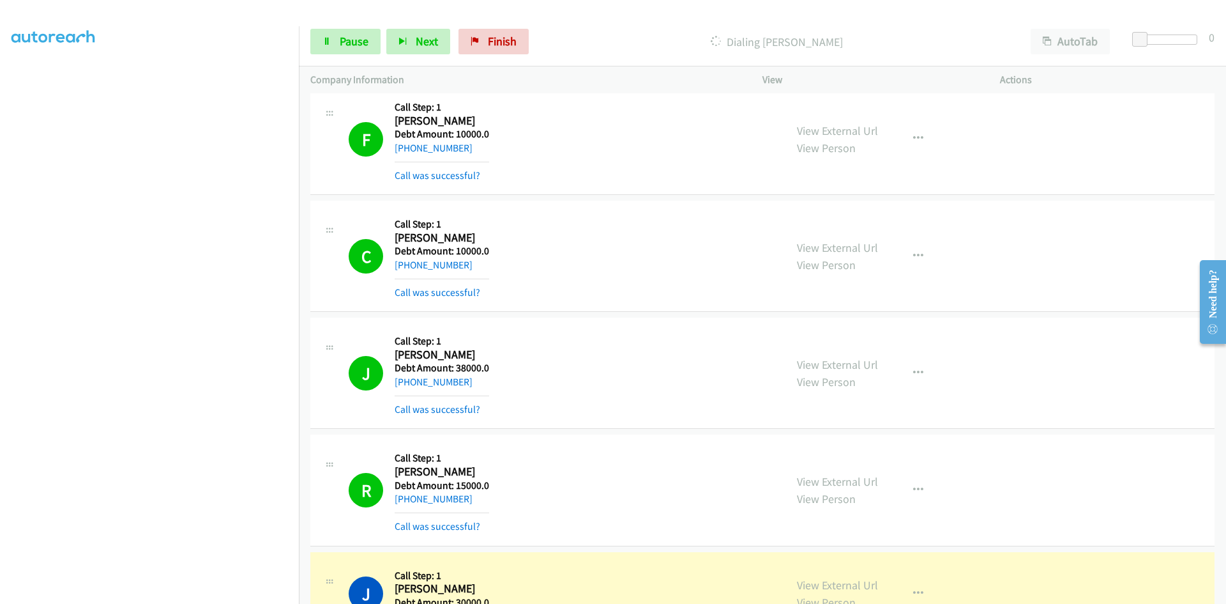
scroll to position [38081, 0]
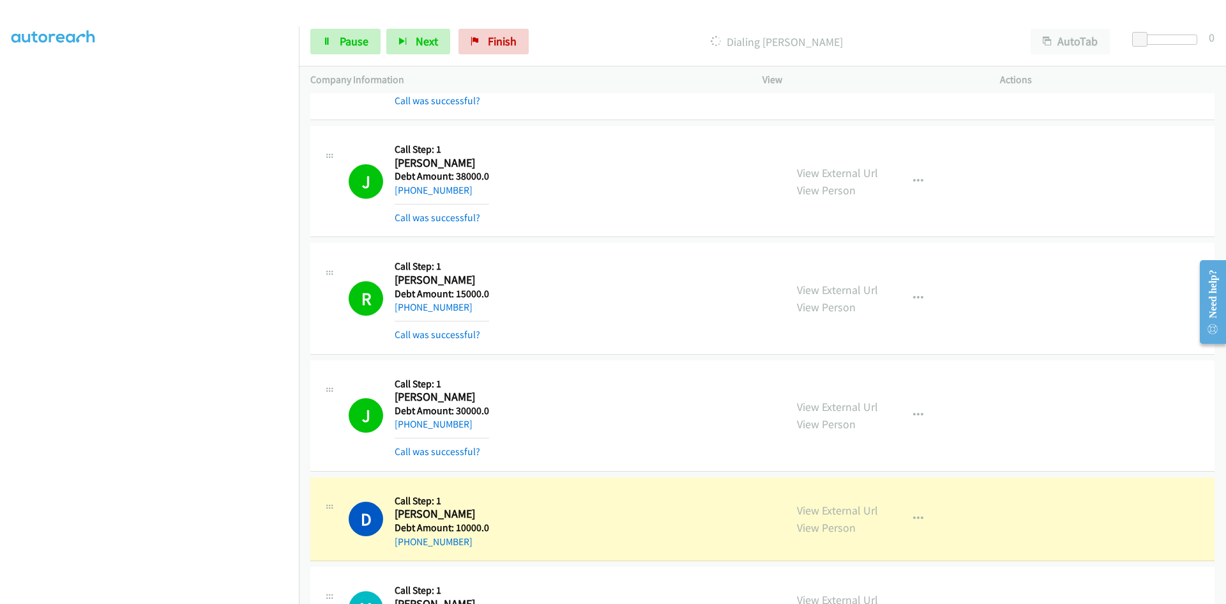
click at [951, 569] on div "M Callback Scheduled Call Step: 1 Michele Simmons America/Chicago Debt Amount: …" at bounding box center [762, 609] width 904 height 84
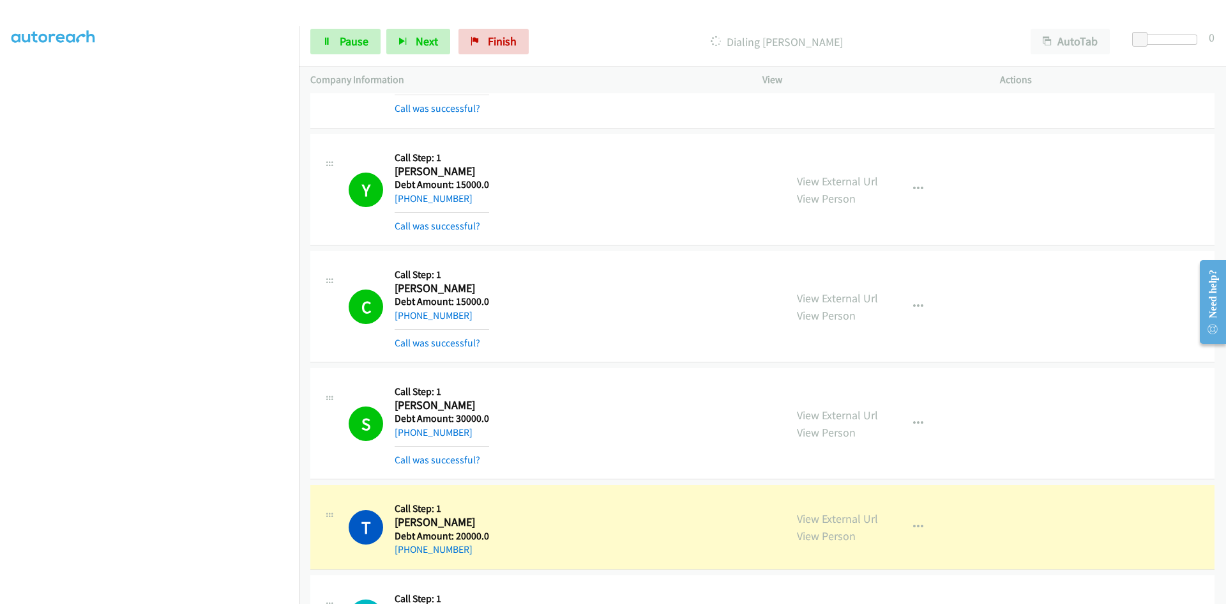
scroll to position [38779, 0]
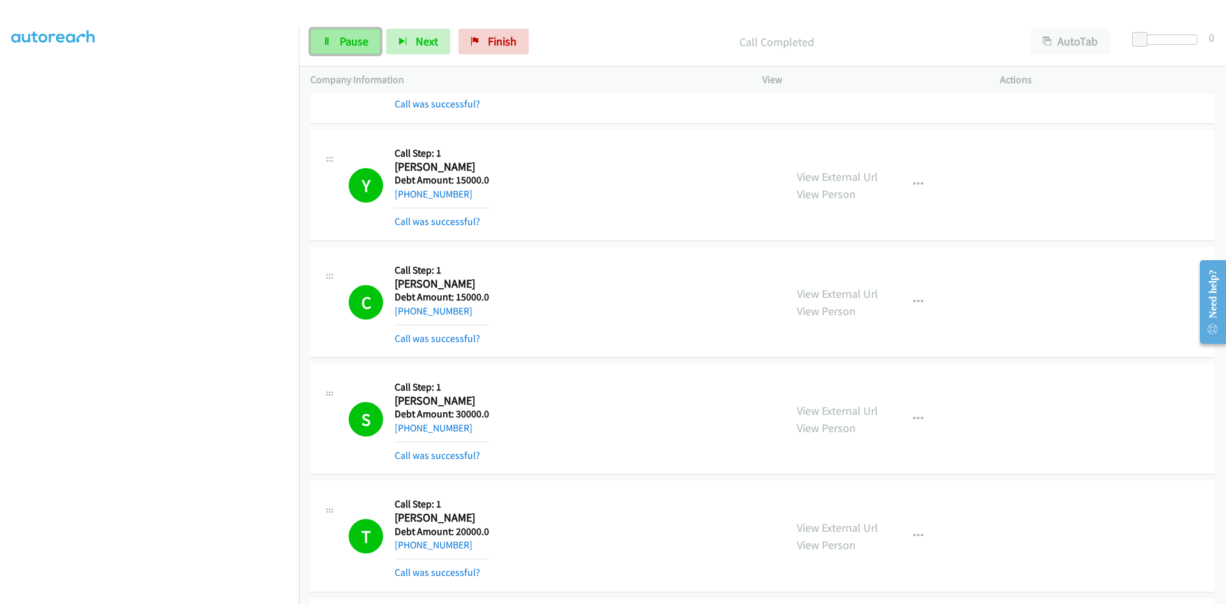
click at [348, 46] on span "Pause" at bounding box center [354, 41] width 29 height 15
click at [357, 35] on span "Start Calls" at bounding box center [365, 41] width 50 height 15
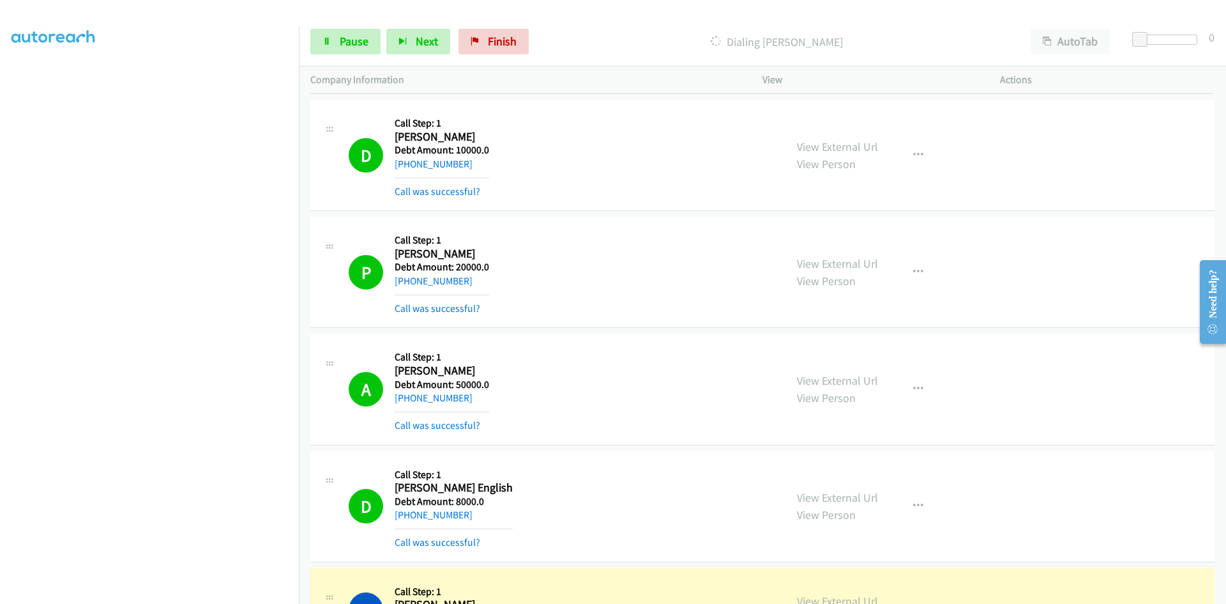
scroll to position [40108, 0]
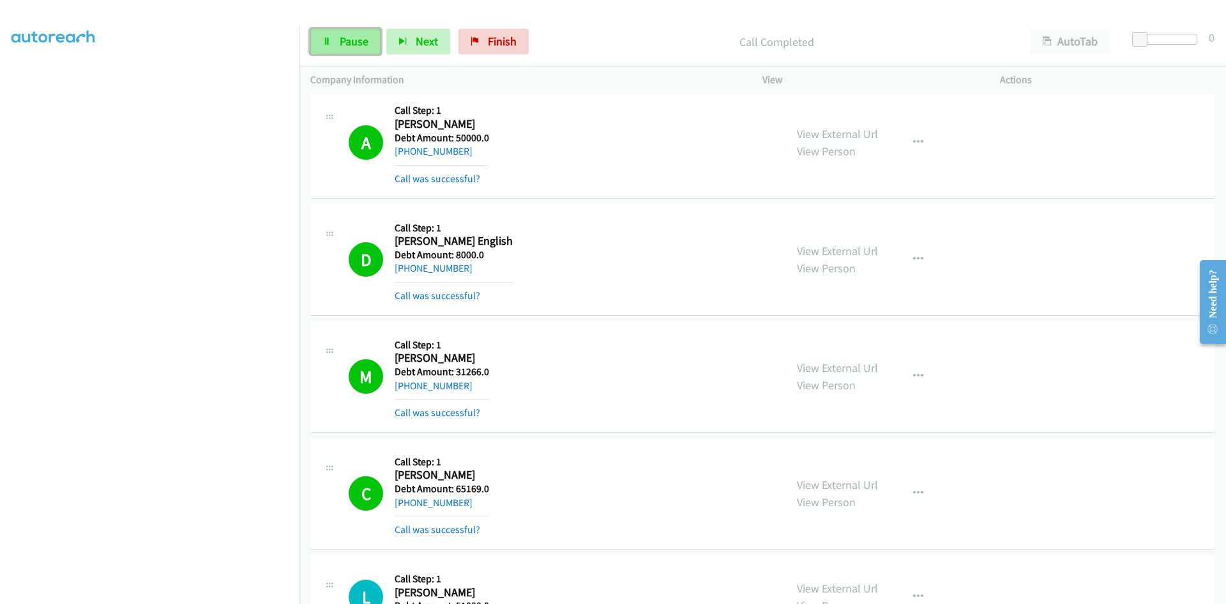
click at [344, 44] on span "Pause" at bounding box center [354, 41] width 29 height 15
click at [346, 38] on span "Start Calls" at bounding box center [365, 41] width 50 height 15
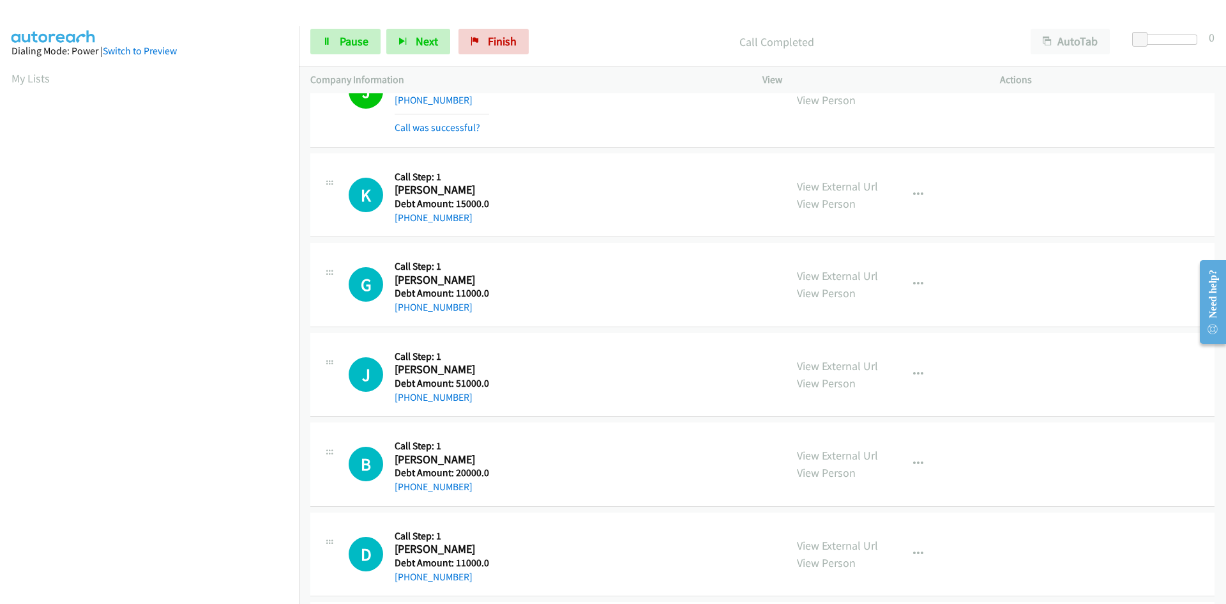
scroll to position [40935, 0]
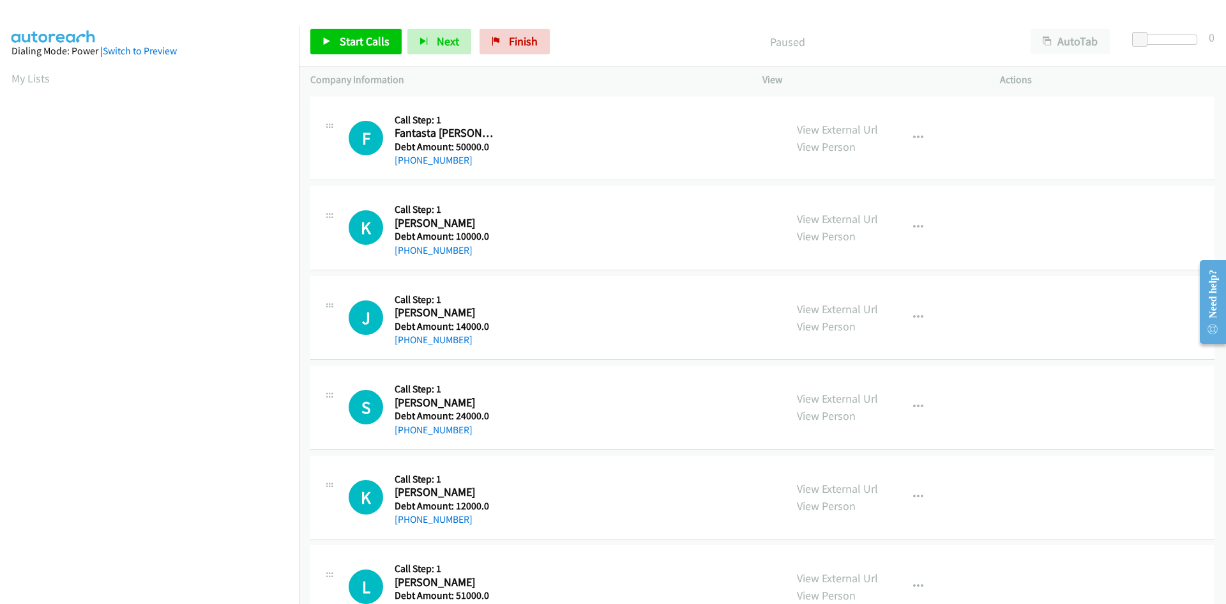
scroll to position [383, 0]
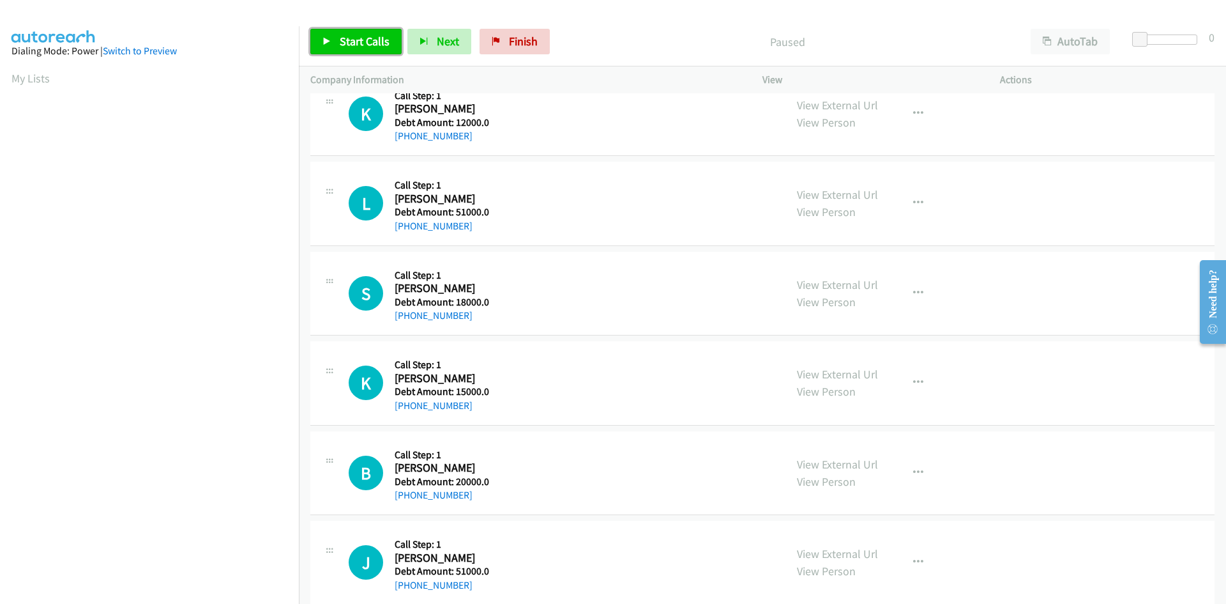
click at [352, 40] on span "Start Calls" at bounding box center [365, 41] width 50 height 15
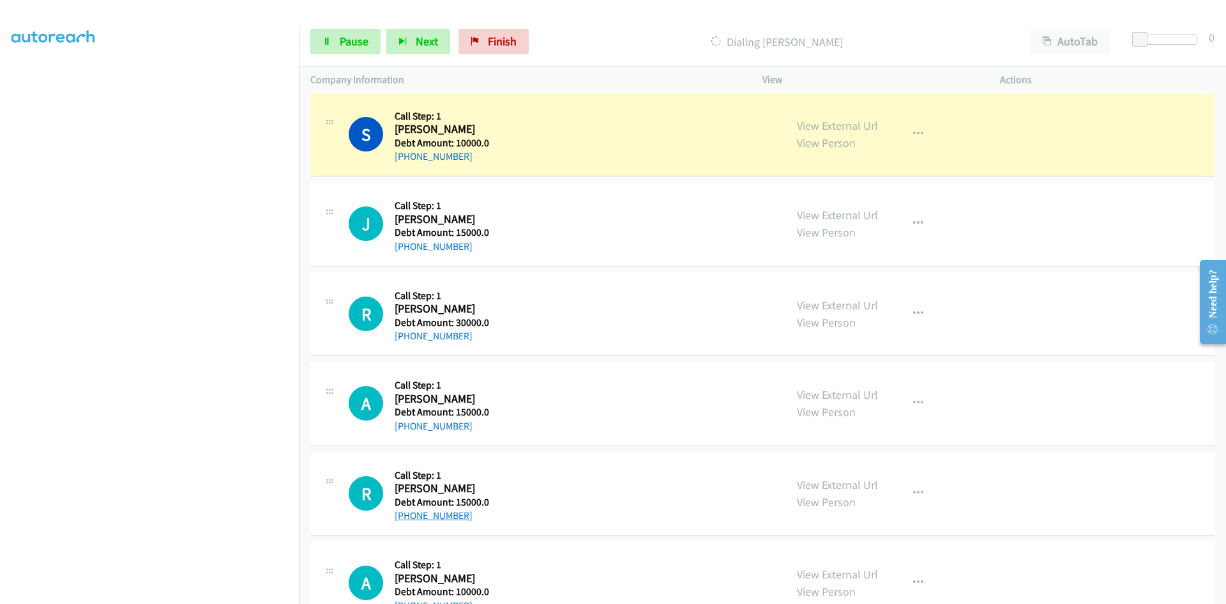
scroll to position [1852, 0]
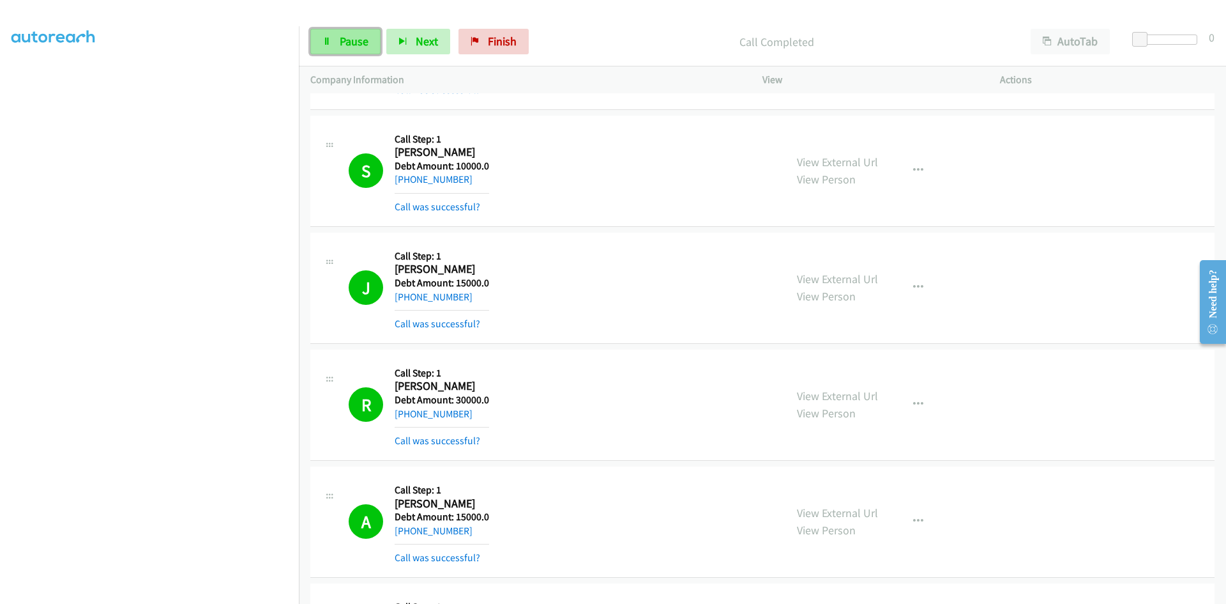
click at [367, 45] on span "Pause" at bounding box center [354, 41] width 29 height 15
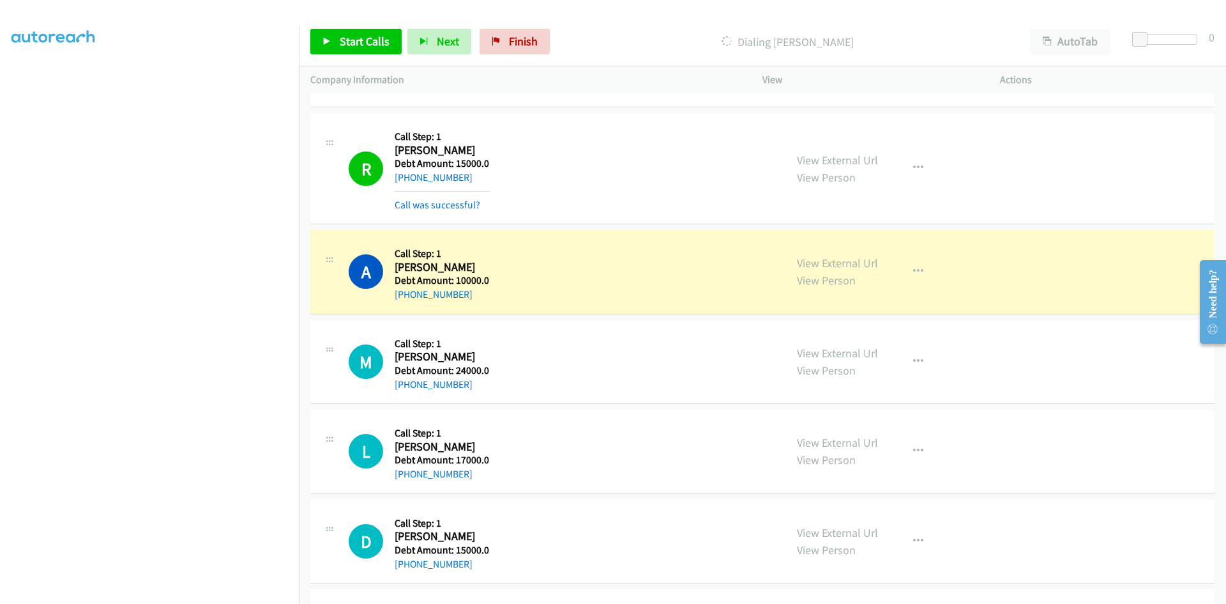
scroll to position [2299, 0]
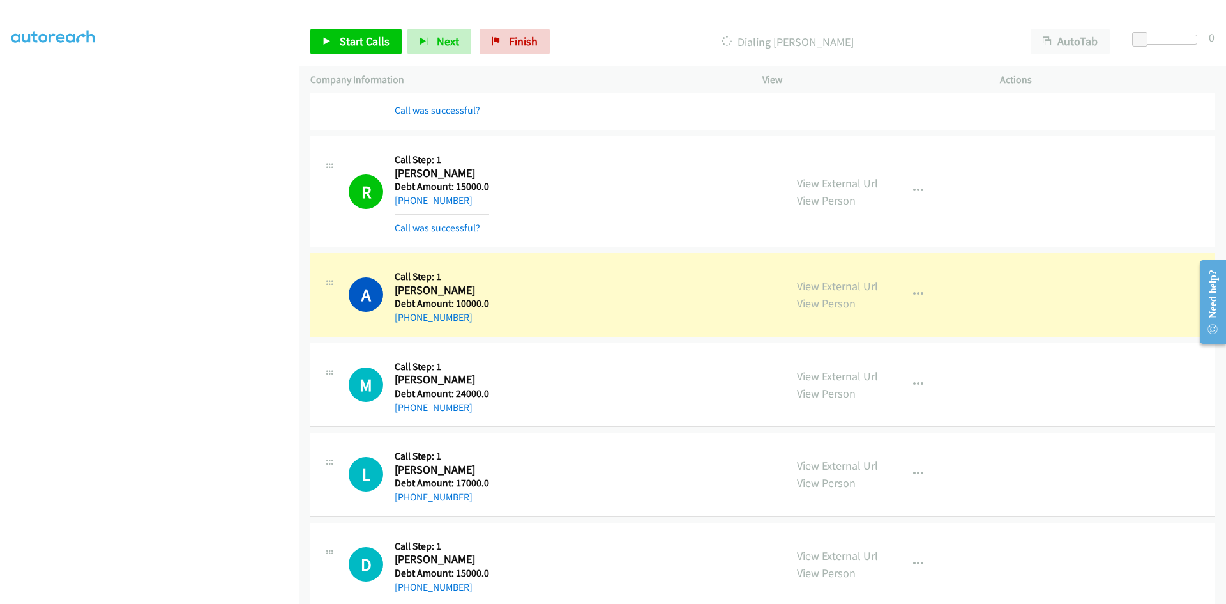
click at [640, 544] on div "D Callback Scheduled Call Step: 1 [PERSON_NAME] America/Denver Debt Amount: 150…" at bounding box center [561, 564] width 425 height 61
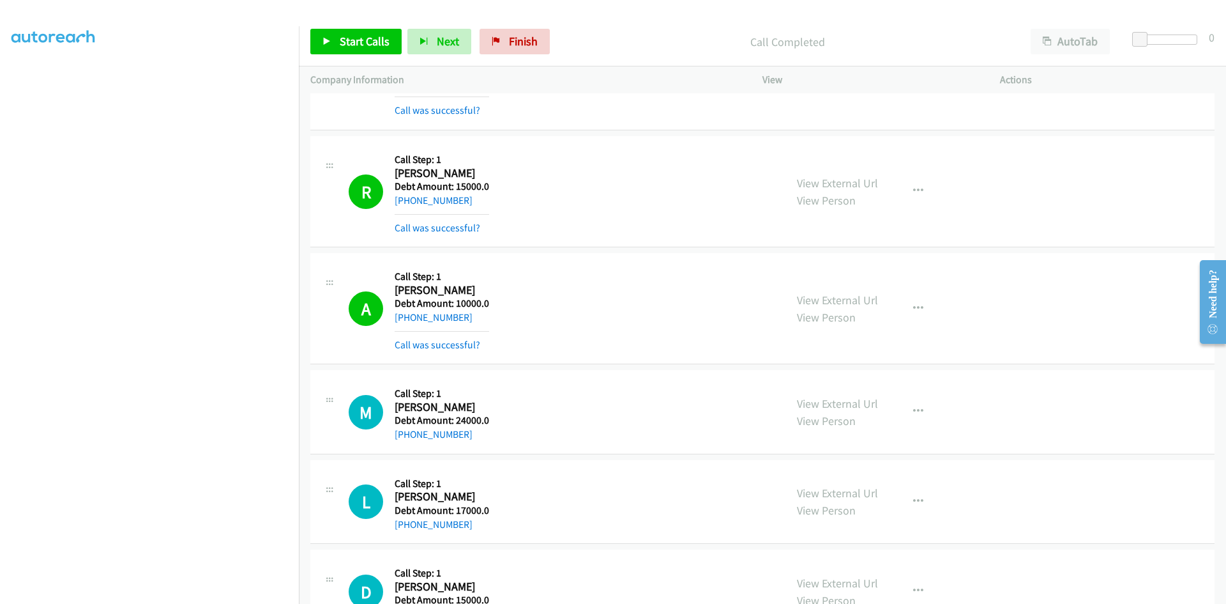
scroll to position [2491, 0]
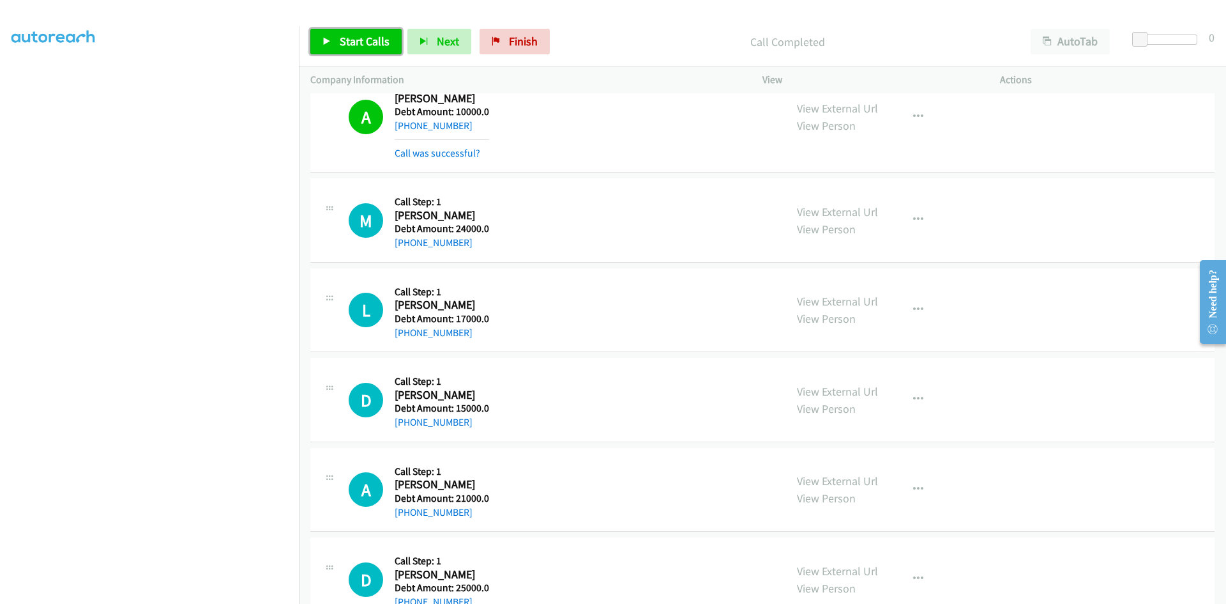
click at [344, 40] on span "Start Calls" at bounding box center [365, 41] width 50 height 15
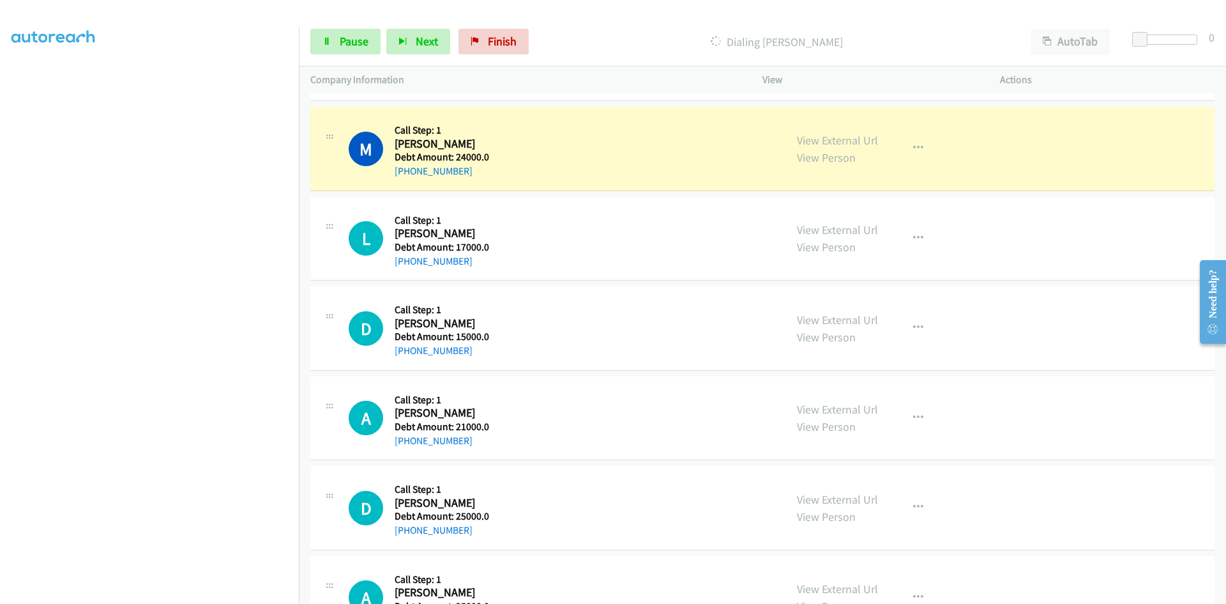
scroll to position [2555, 0]
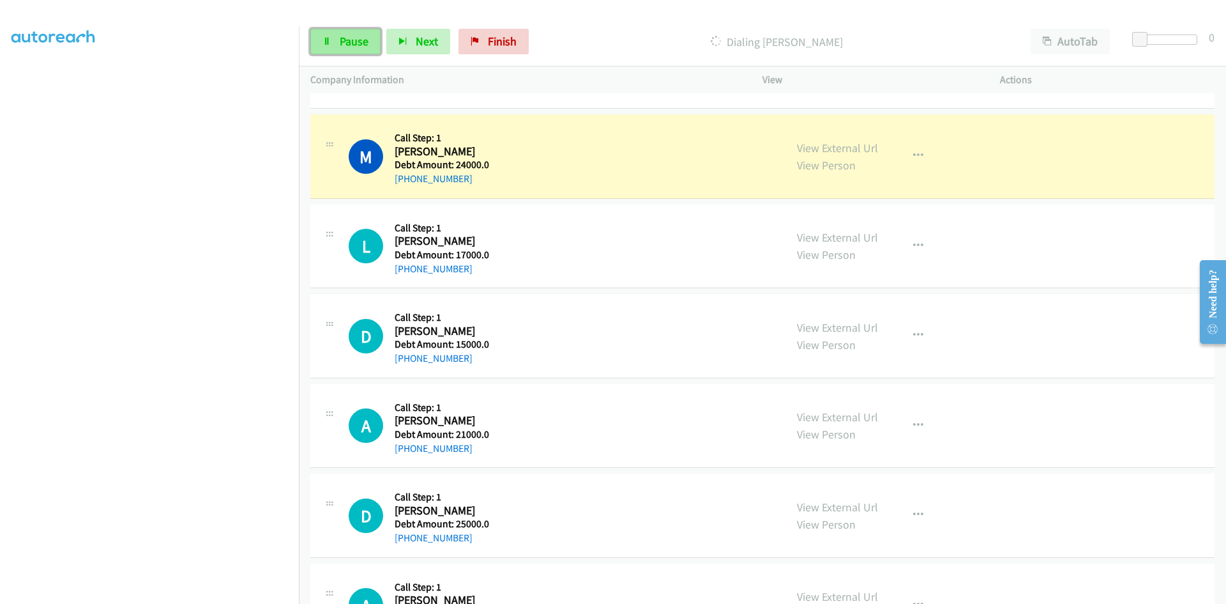
click at [347, 42] on span "Pause" at bounding box center [354, 41] width 29 height 15
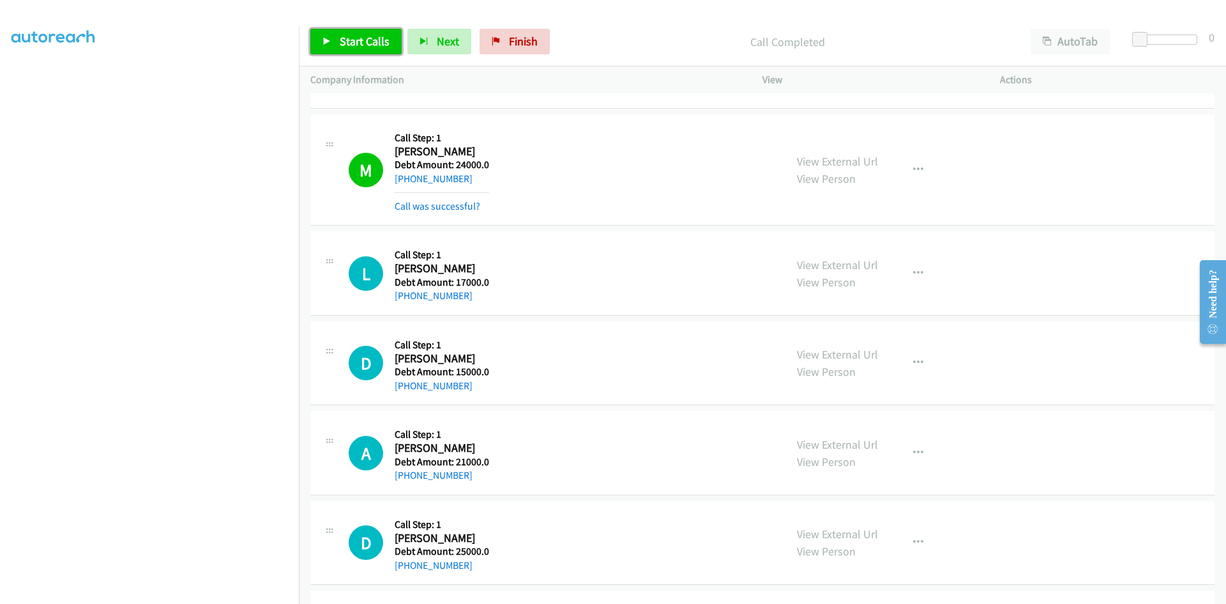
click at [351, 39] on span "Start Calls" at bounding box center [365, 41] width 50 height 15
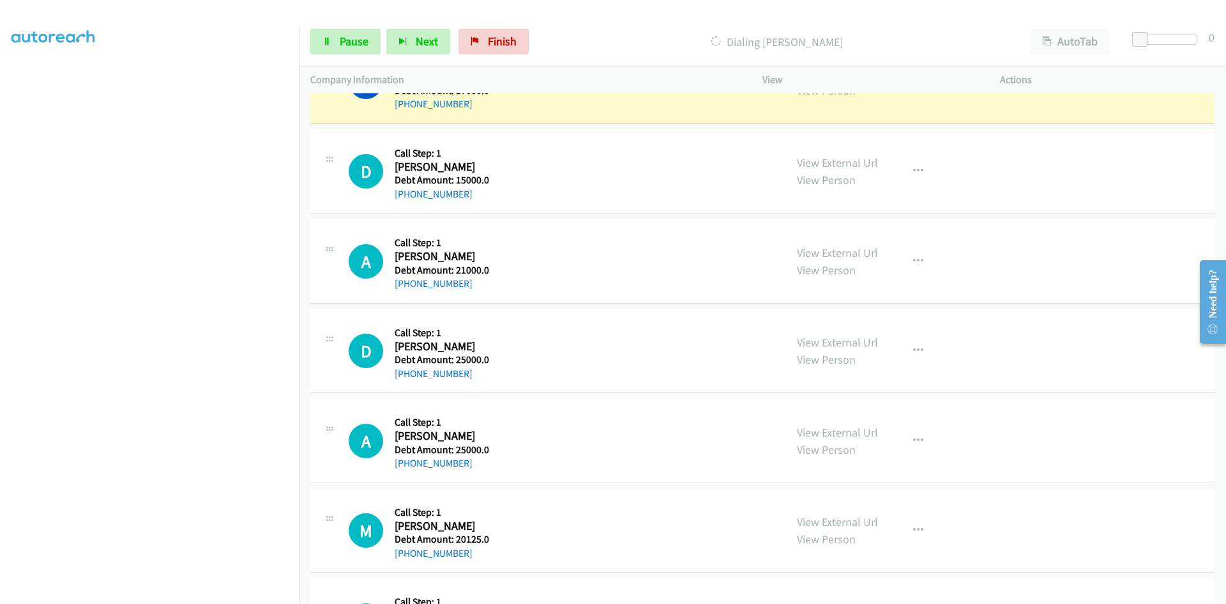
scroll to position [2491, 0]
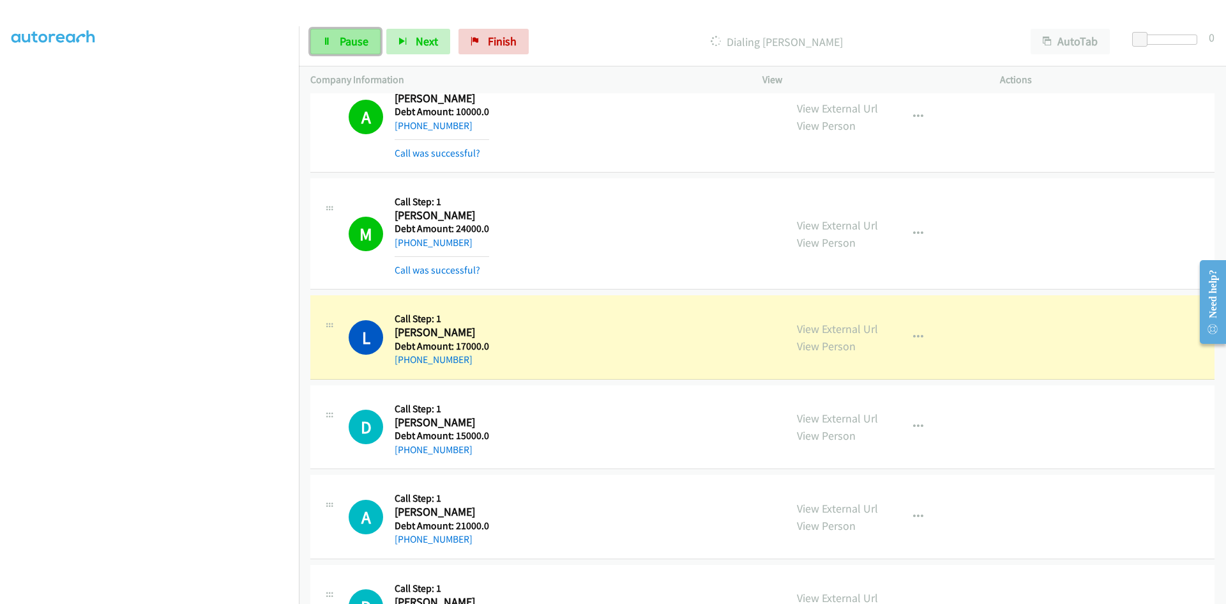
click at [339, 44] on link "Pause" at bounding box center [345, 42] width 70 height 26
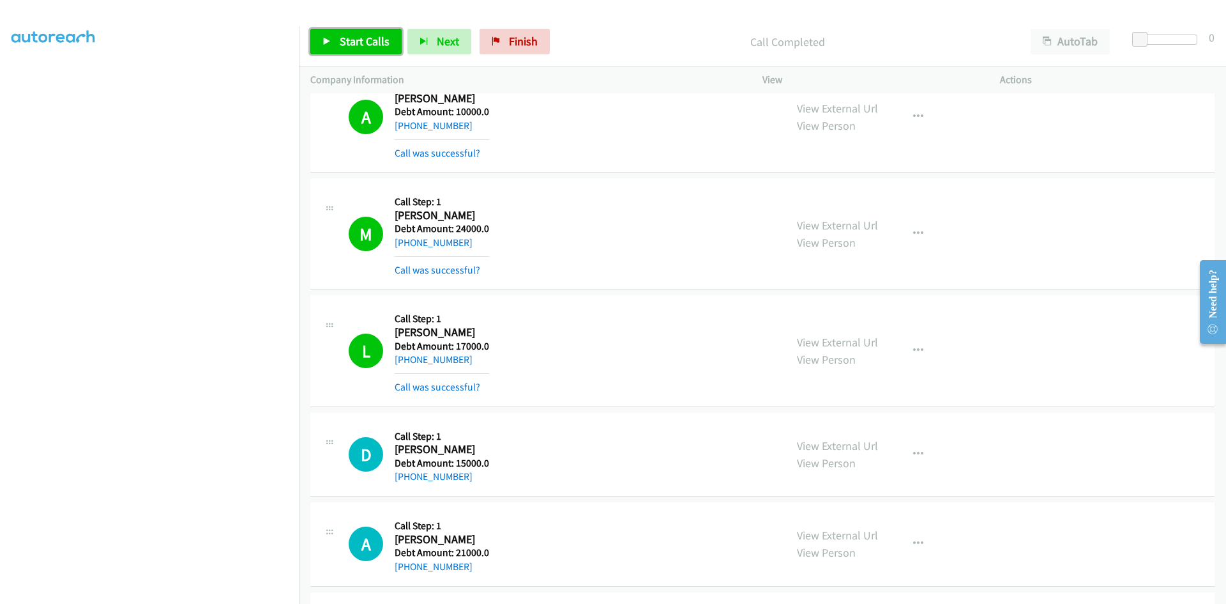
click at [323, 31] on link "Start Calls" at bounding box center [355, 42] width 91 height 26
click at [335, 38] on link "Pause" at bounding box center [345, 42] width 70 height 26
